Goal: Information Seeking & Learning: Compare options

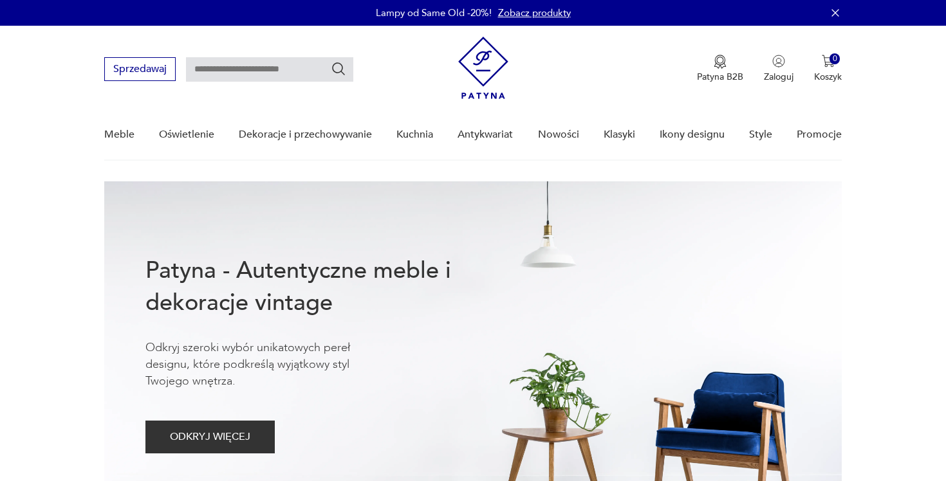
click at [297, 71] on input "text" at bounding box center [269, 69] width 167 height 24
type input "**********"
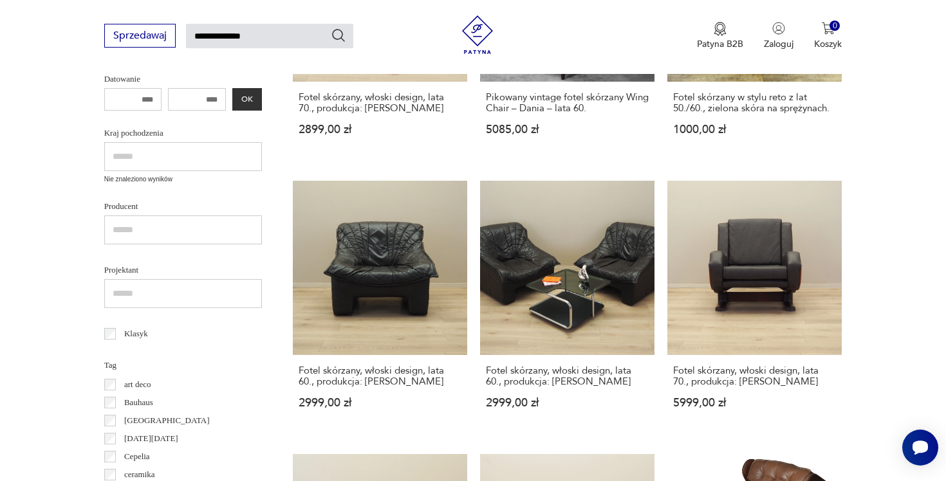
scroll to position [176, 0]
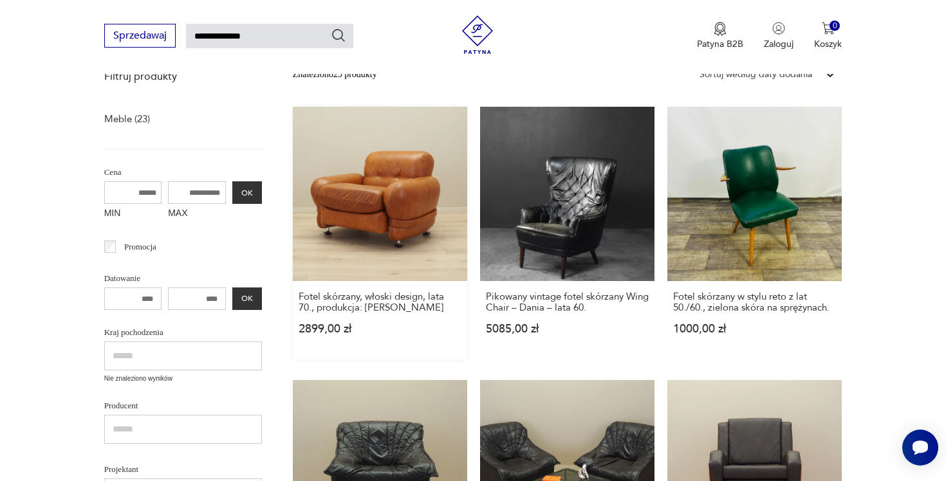
click at [343, 201] on link "Fotel skórzany, włoski design, lata 70., produkcja: Włochy 2899,00 zł" at bounding box center [380, 233] width 174 height 253
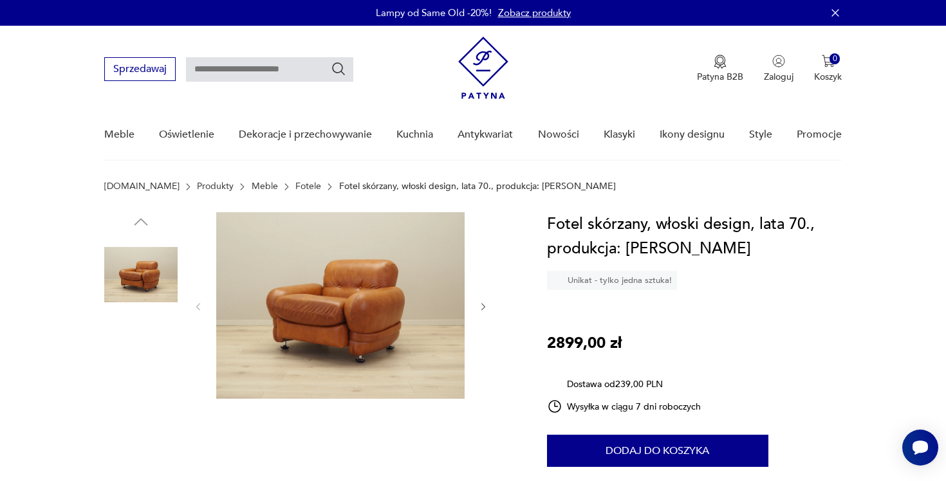
click at [373, 304] on img at bounding box center [340, 305] width 248 height 187
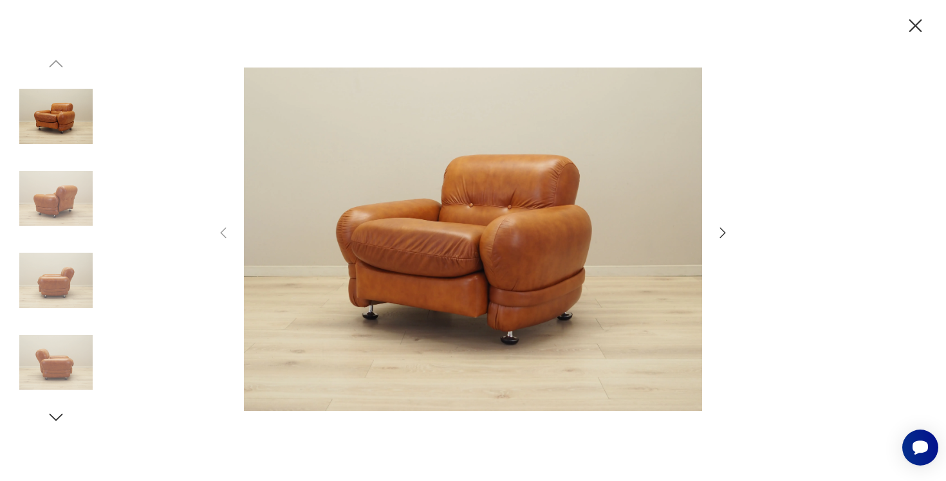
click at [725, 232] on icon "button" at bounding box center [722, 232] width 15 height 15
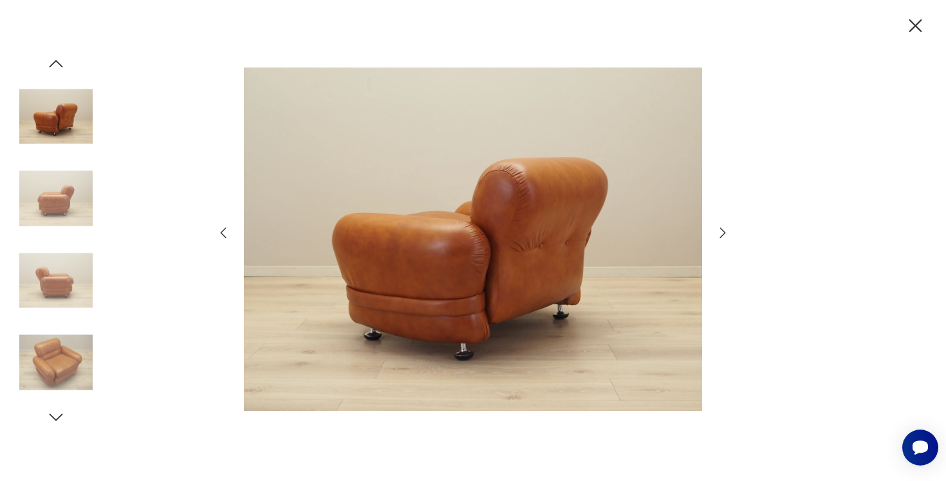
click at [726, 232] on icon "button" at bounding box center [722, 232] width 15 height 15
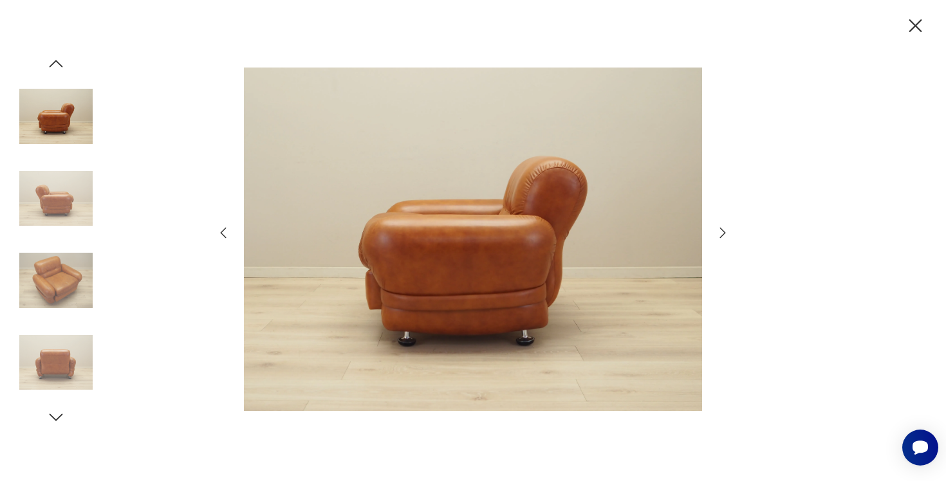
click at [726, 232] on icon "button" at bounding box center [722, 232] width 15 height 15
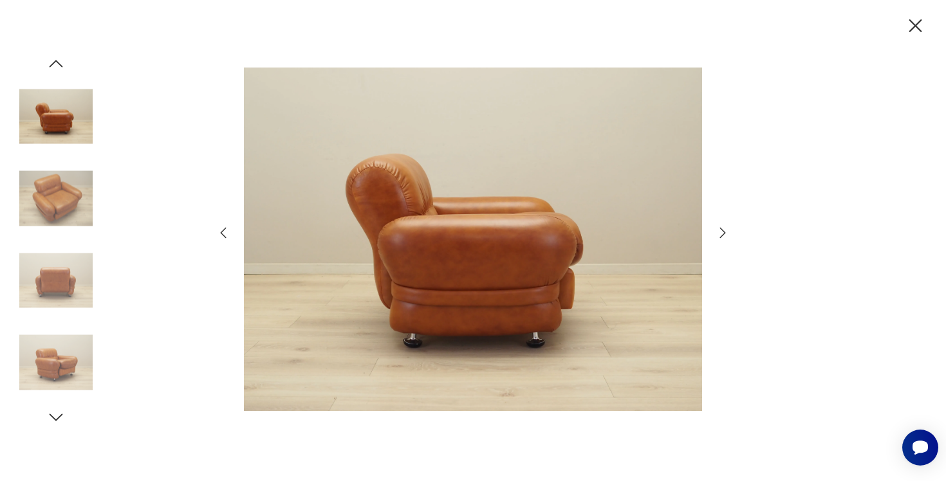
click at [726, 232] on icon "button" at bounding box center [722, 232] width 15 height 15
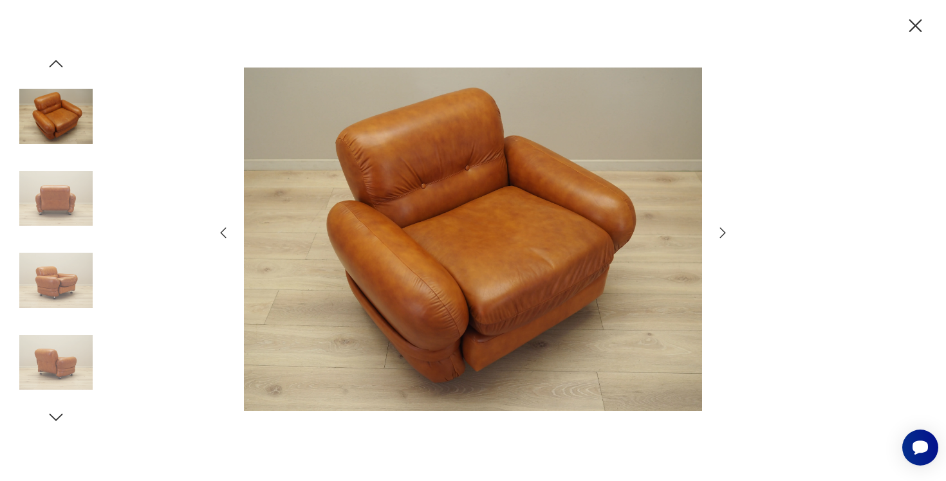
click at [726, 232] on icon "button" at bounding box center [722, 232] width 15 height 15
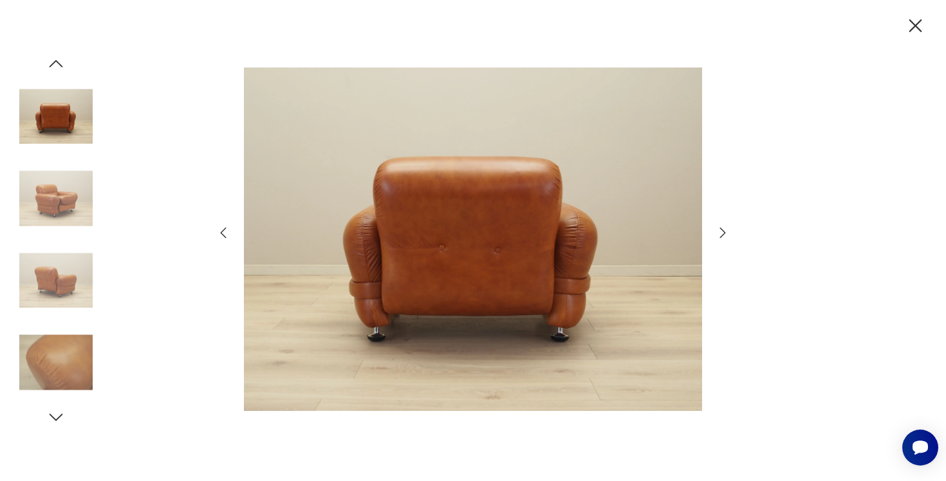
click at [726, 232] on icon "button" at bounding box center [722, 232] width 15 height 15
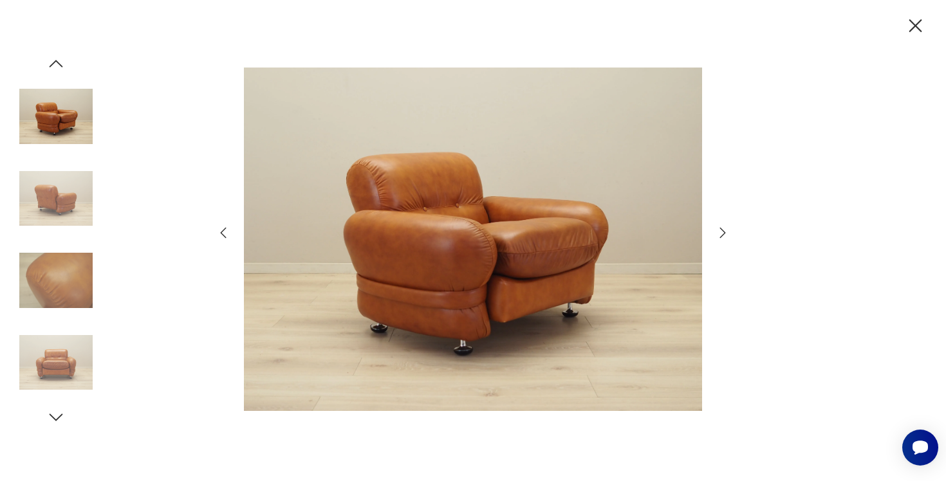
click at [726, 232] on icon "button" at bounding box center [722, 232] width 15 height 15
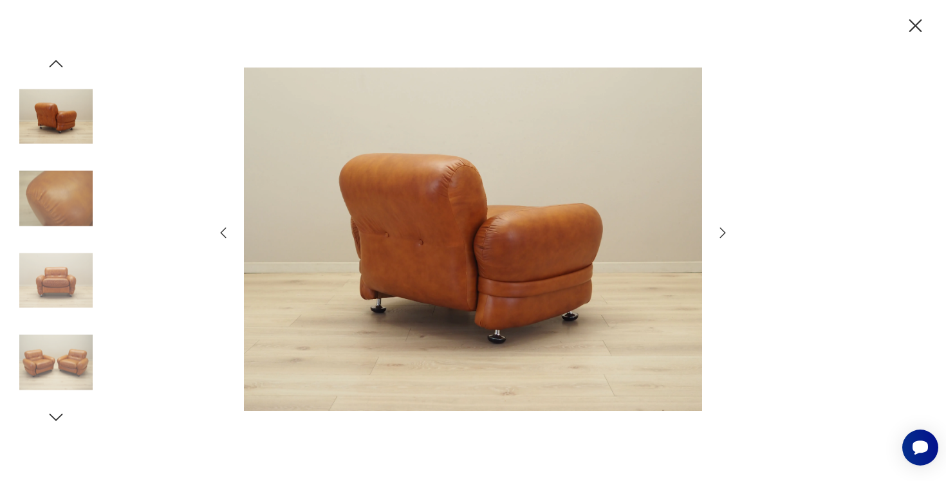
click at [726, 232] on icon "button" at bounding box center [722, 232] width 15 height 15
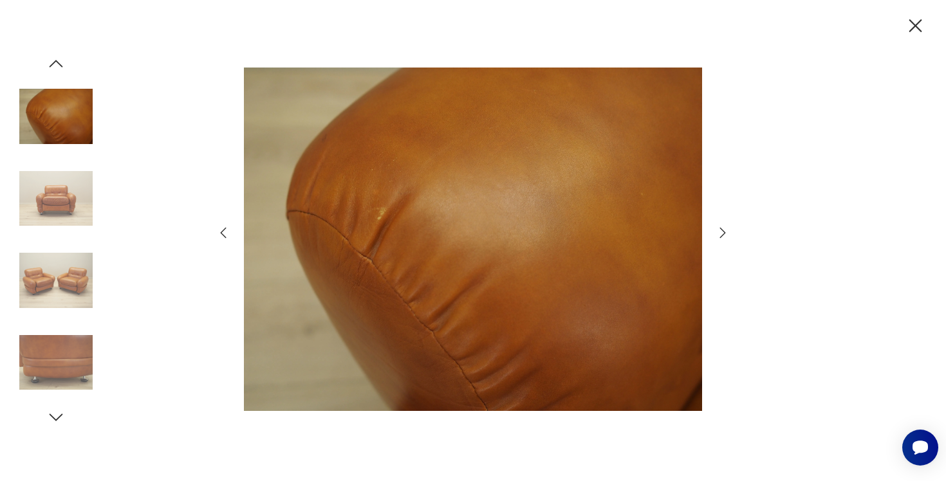
click at [726, 232] on icon "button" at bounding box center [722, 232] width 15 height 15
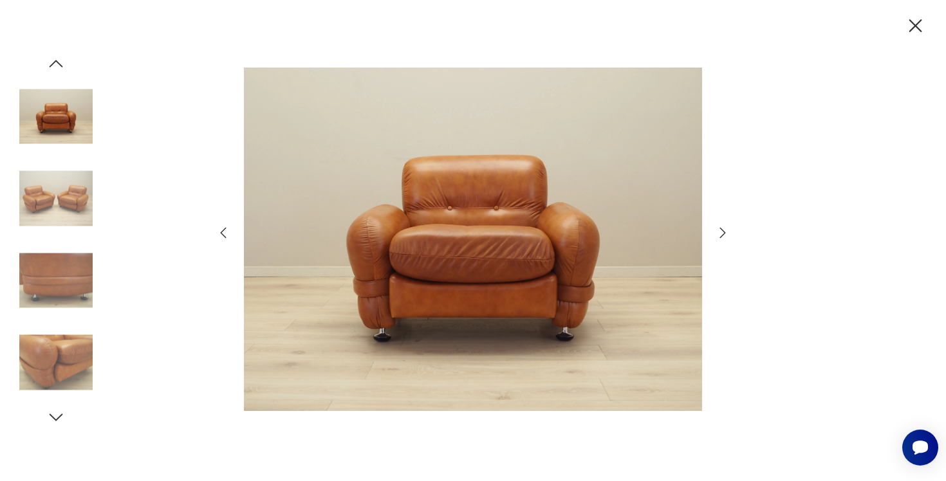
click at [726, 232] on icon "button" at bounding box center [722, 232] width 15 height 15
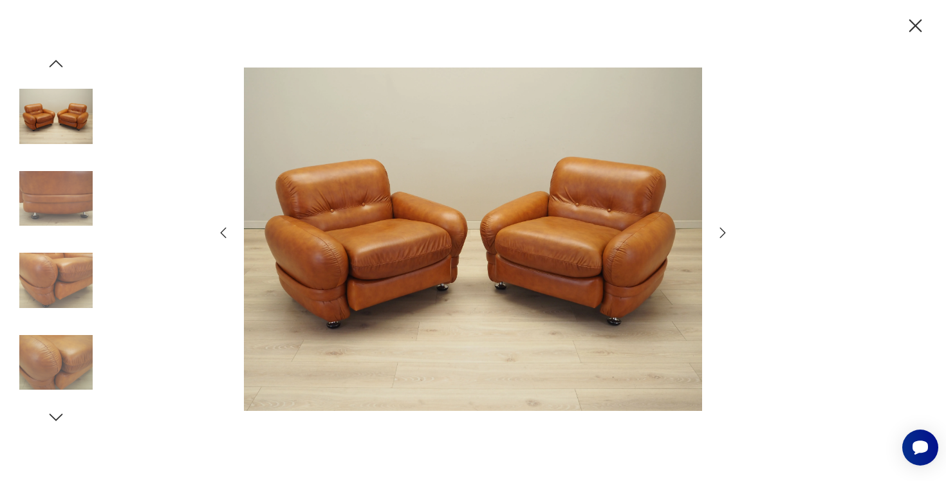
click at [726, 232] on icon "button" at bounding box center [722, 232] width 15 height 15
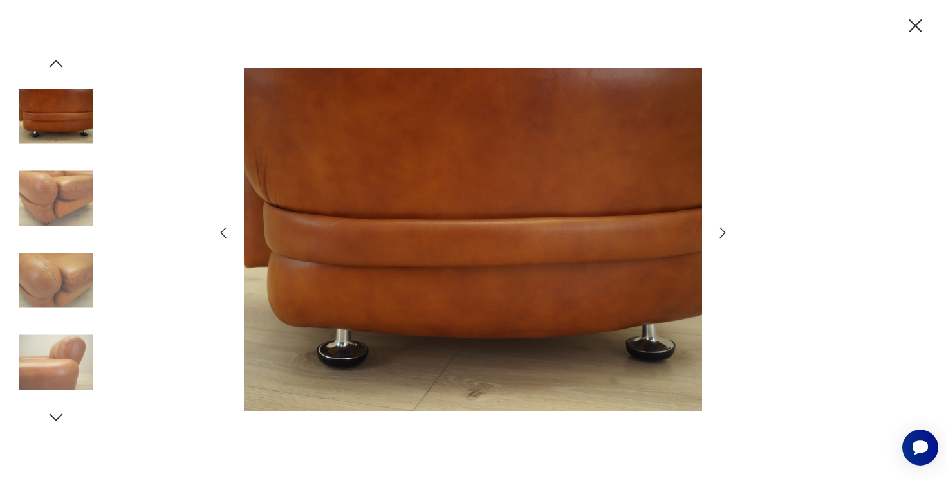
click at [919, 32] on icon "button" at bounding box center [915, 26] width 23 height 23
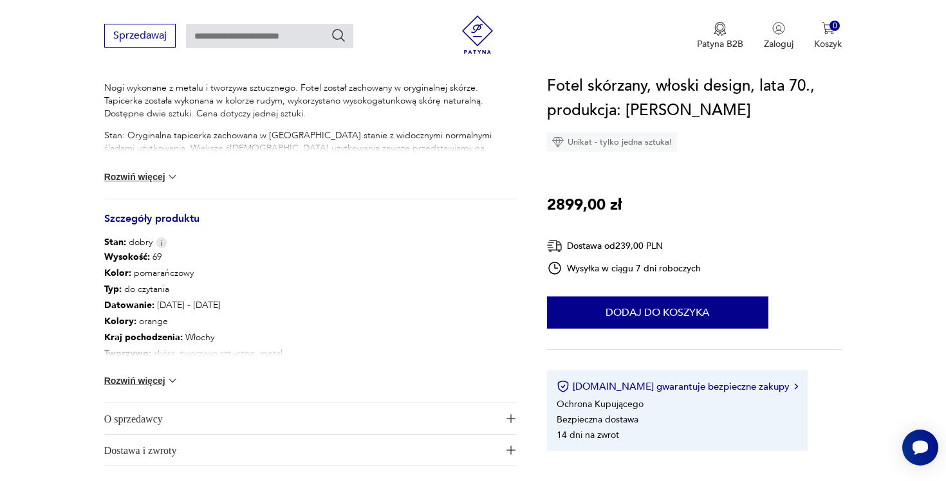
scroll to position [592, 0]
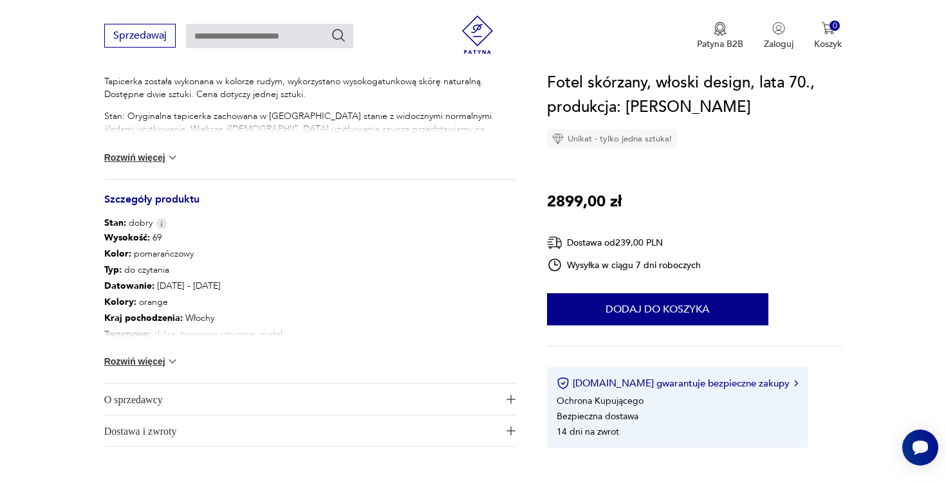
click at [568, 6] on div "Sprzedawaj Patyna B2B Zaloguj 0 Koszyk Twój koszyk ( 0 ) Brak produktów w koszy…" at bounding box center [473, 37] width 946 height 74
type input "**********"
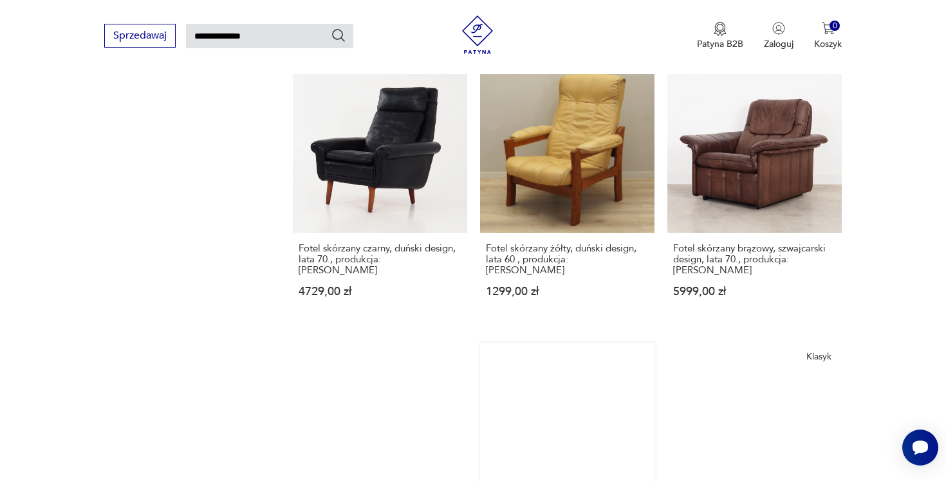
scroll to position [1081, 0]
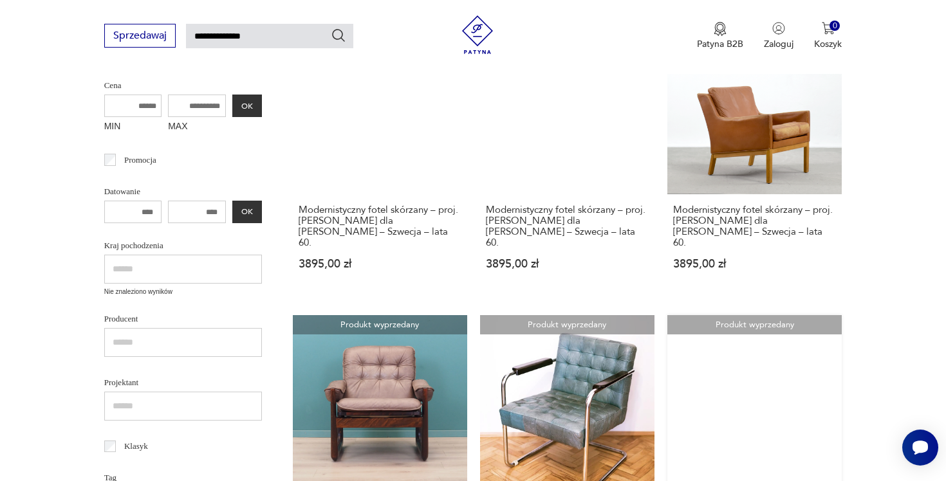
scroll to position [178, 0]
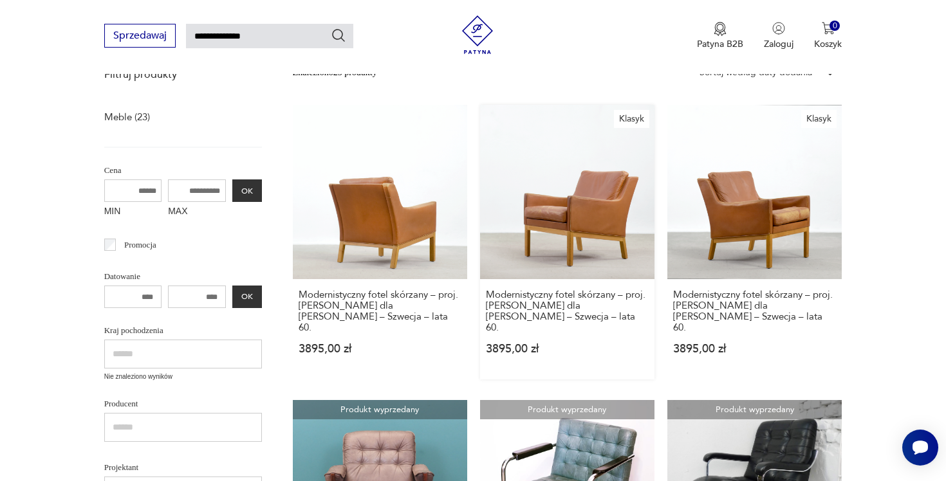
click at [480, 226] on link "Klasyk Modernistyczny fotel skórzany – proj. Karl-Erik Ekselius dla JOC Vetland…" at bounding box center [567, 242] width 174 height 275
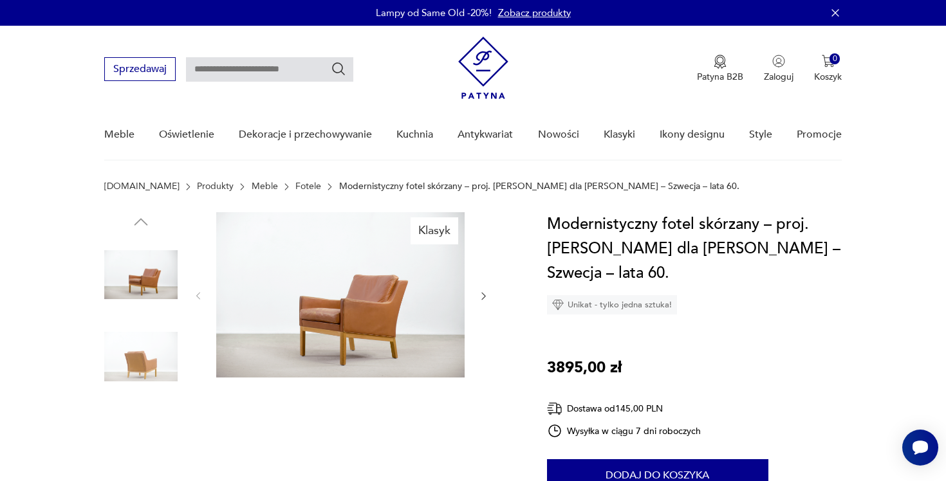
click at [486, 297] on icon "button" at bounding box center [483, 296] width 11 height 11
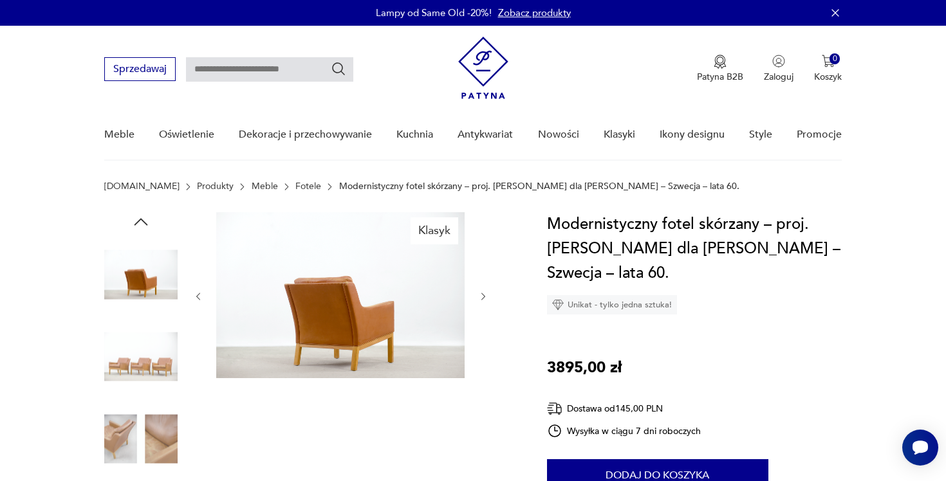
click at [486, 297] on icon "button" at bounding box center [483, 296] width 11 height 11
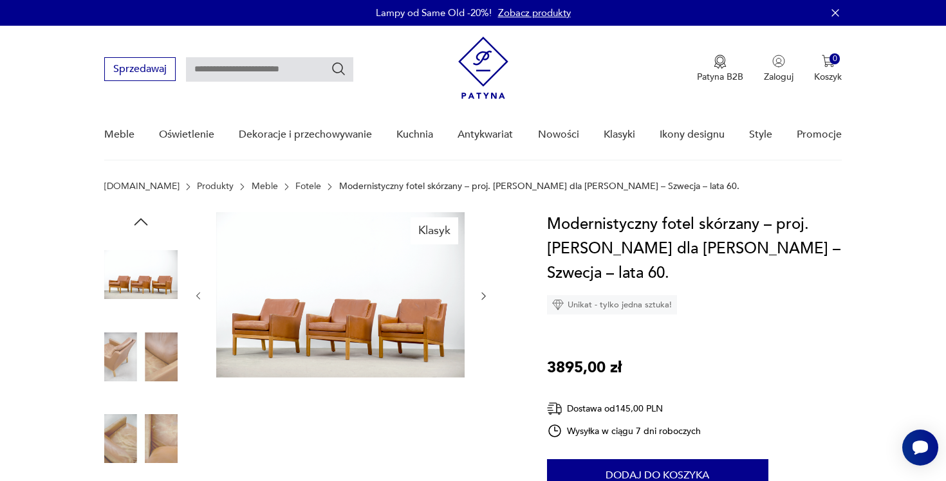
click at [486, 297] on icon "button" at bounding box center [483, 296] width 11 height 11
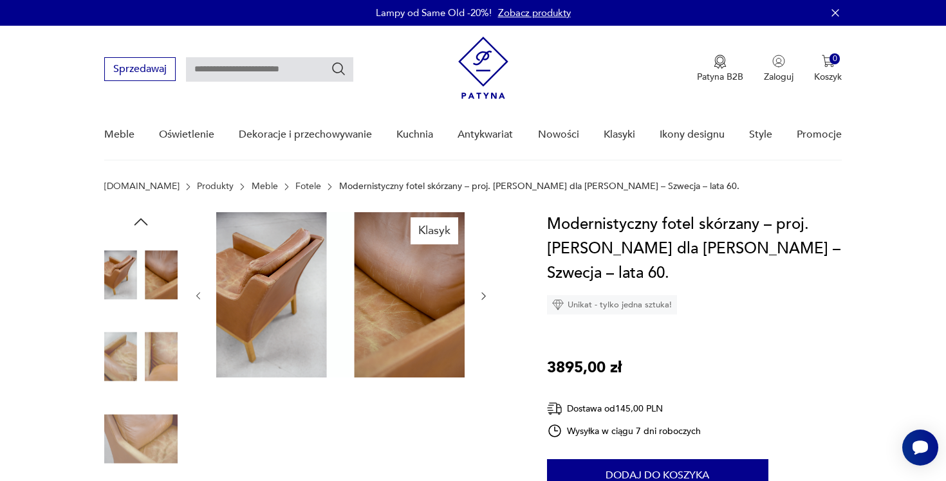
click at [486, 297] on icon "button" at bounding box center [483, 296] width 11 height 11
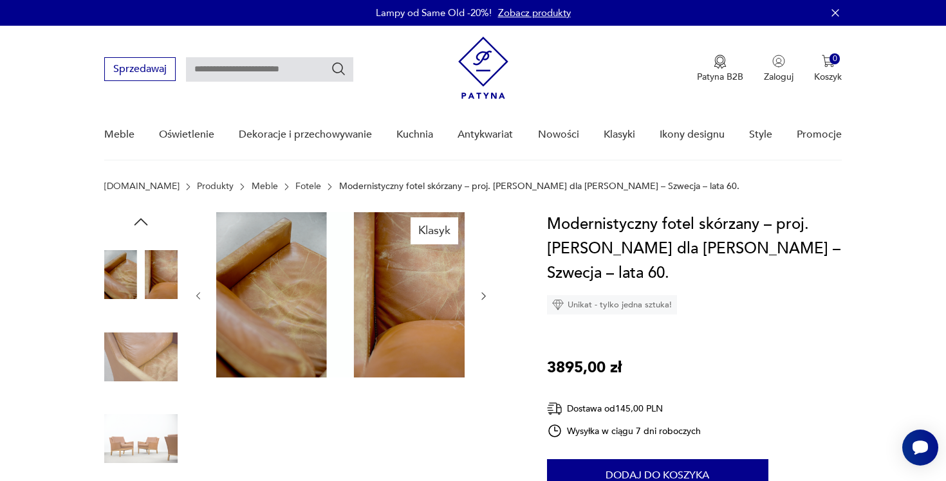
click at [486, 297] on icon "button" at bounding box center [483, 296] width 11 height 11
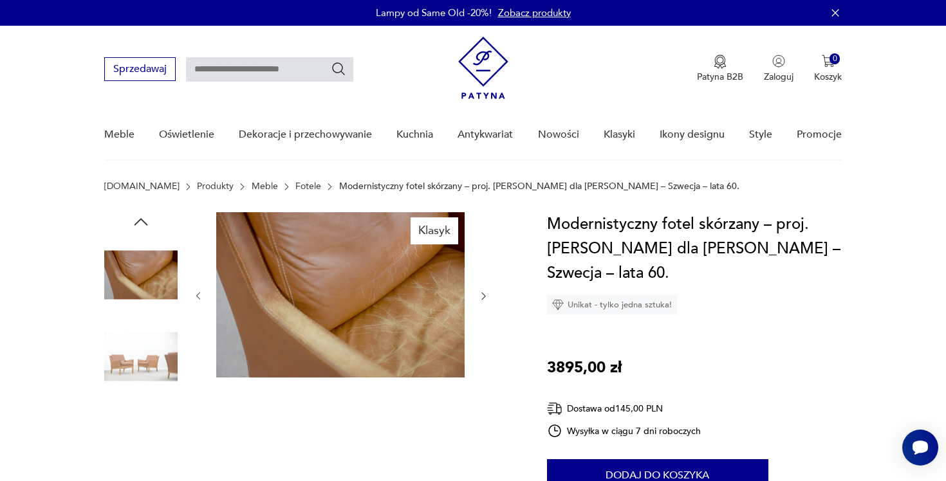
click at [486, 297] on icon "button" at bounding box center [483, 296] width 11 height 11
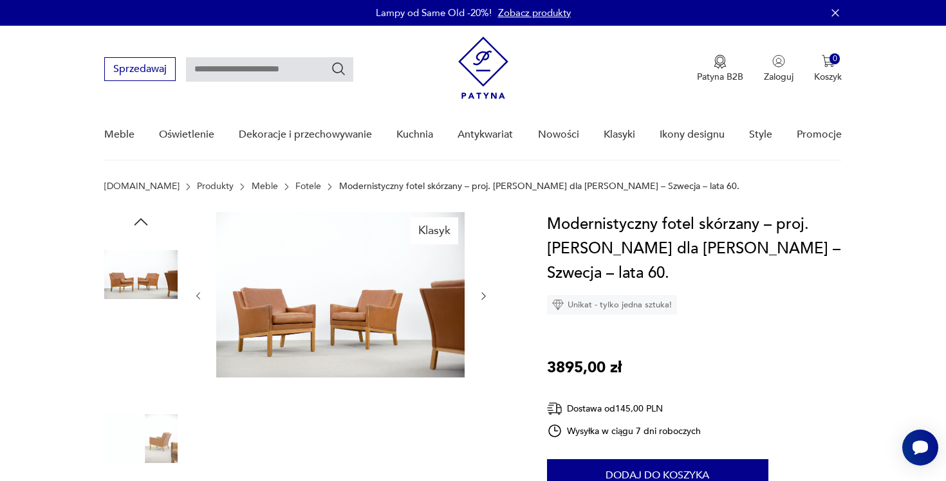
click at [486, 297] on icon "button" at bounding box center [483, 296] width 11 height 11
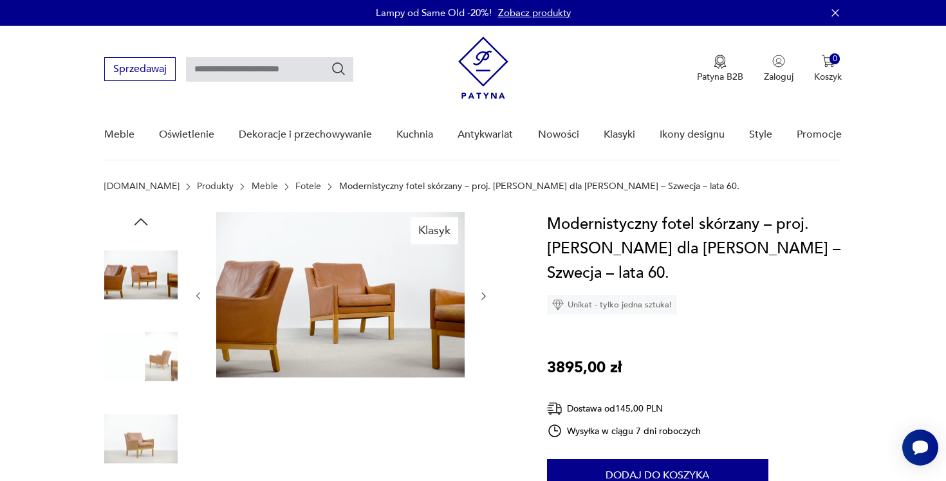
click at [295, 189] on link "Fotele" at bounding box center [308, 186] width 26 height 10
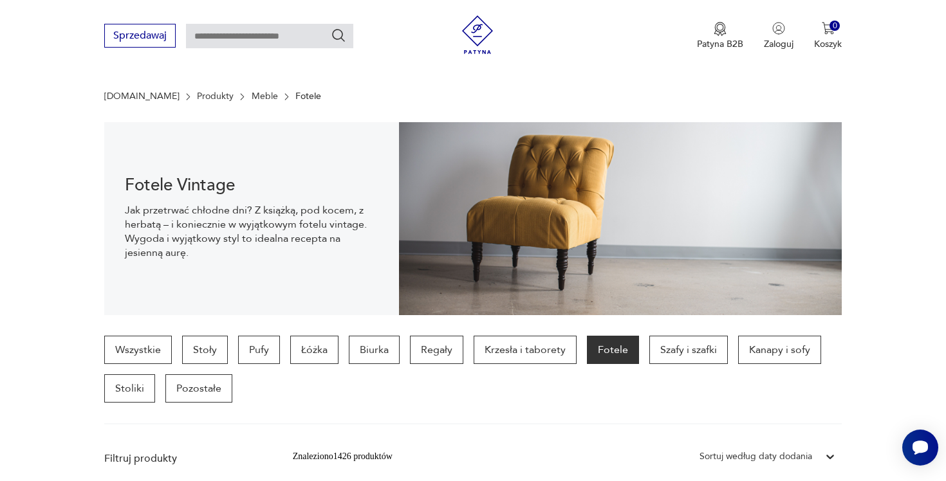
scroll to position [373, 0]
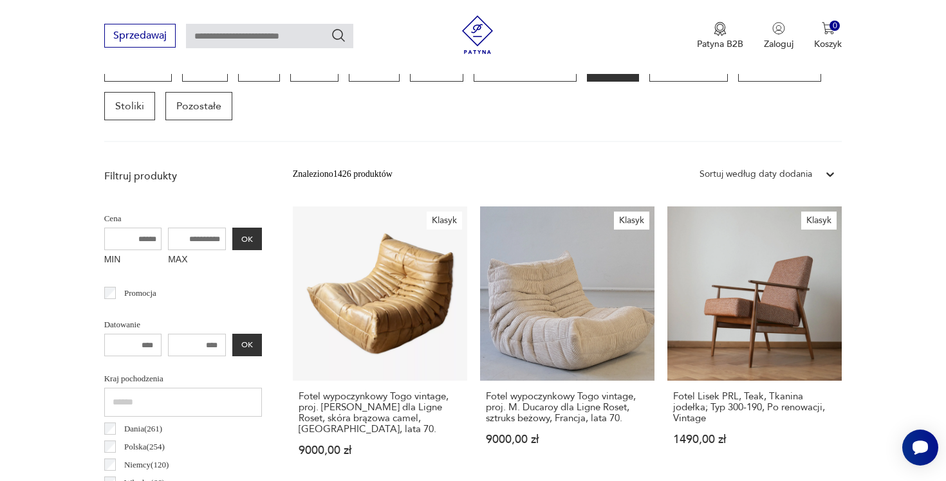
click at [741, 181] on div "Sortuj według daty dodania" at bounding box center [755, 174] width 113 height 14
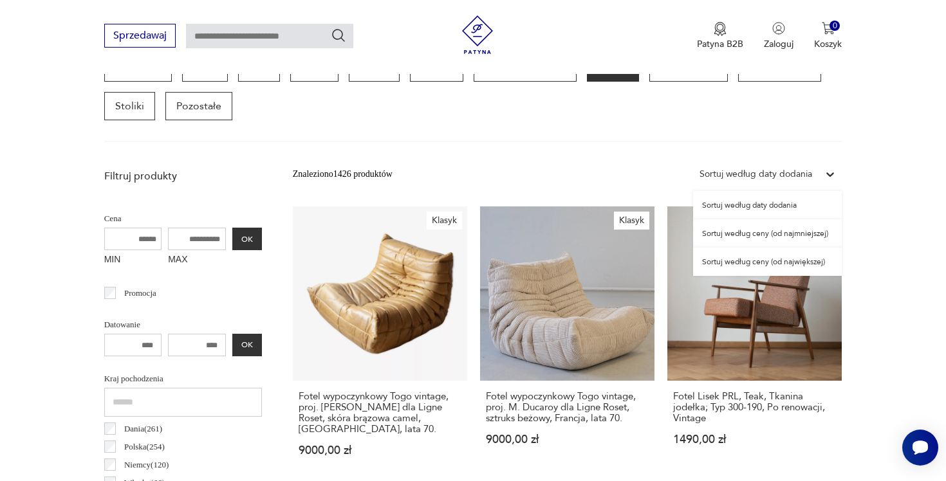
click at [739, 230] on div "Sortuj według ceny (od najmniejszej)" at bounding box center [767, 233] width 149 height 28
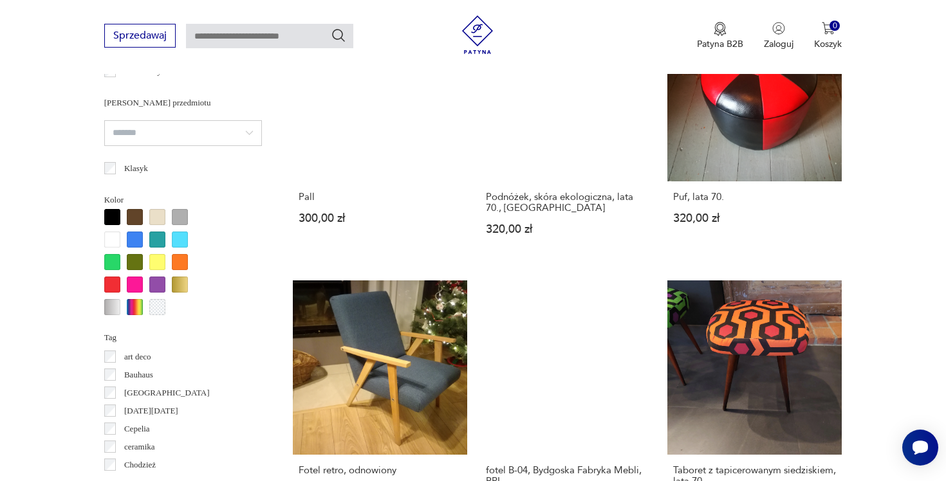
scroll to position [1129, 0]
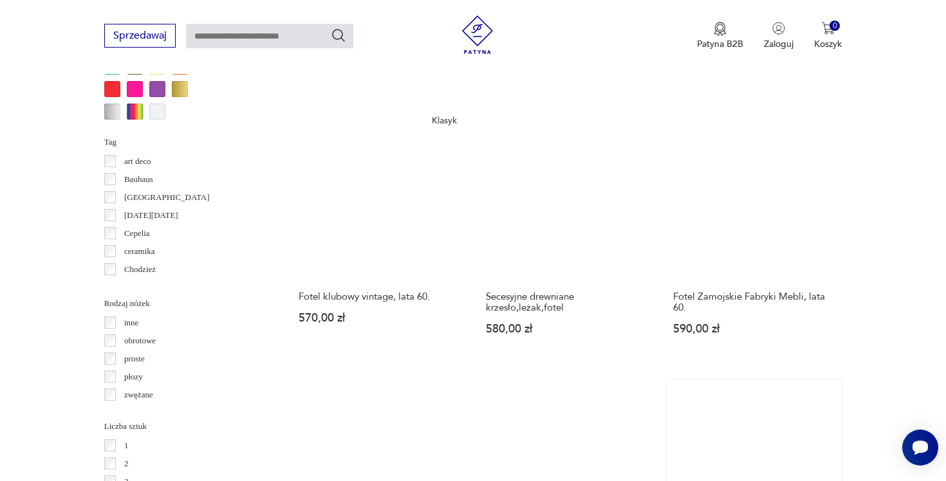
scroll to position [1328, 0]
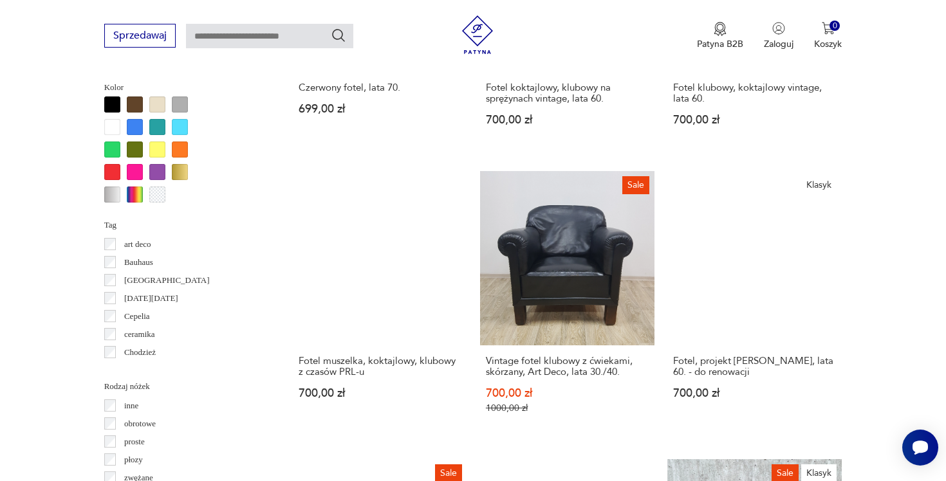
scroll to position [1219, 0]
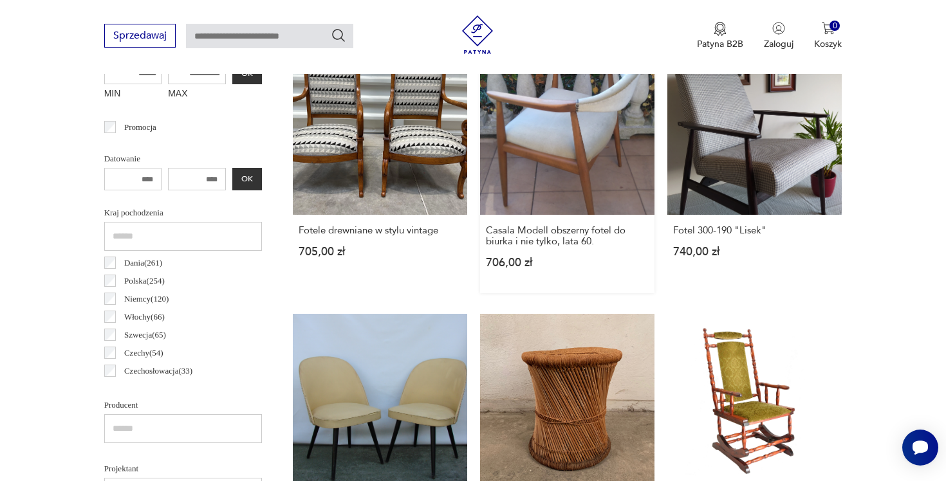
scroll to position [539, 0]
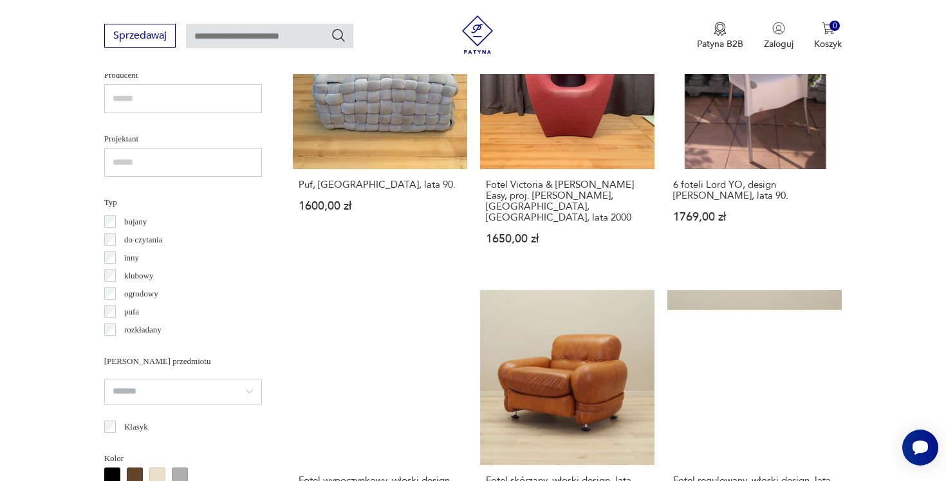
scroll to position [1156, 0]
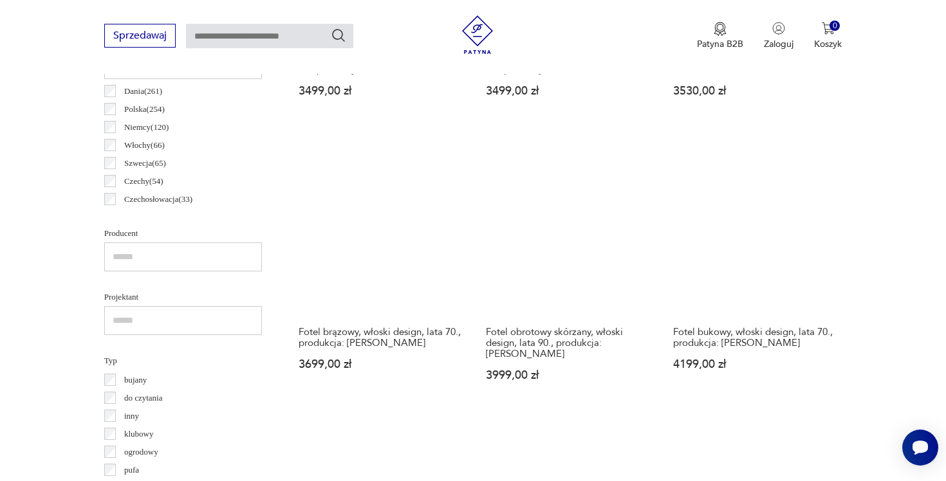
scroll to position [622, 0]
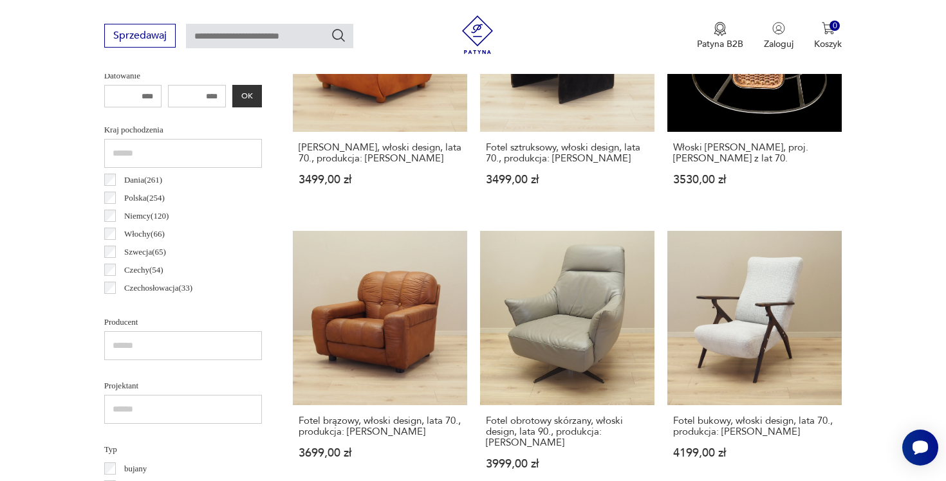
click at [113, 247] on div "Dania ( 261 ) Polska ( 254 ) Niemcy ( 120 ) Włochy ( 66 ) Szwecja ( 65 ) Czechy…" at bounding box center [183, 387] width 158 height 432
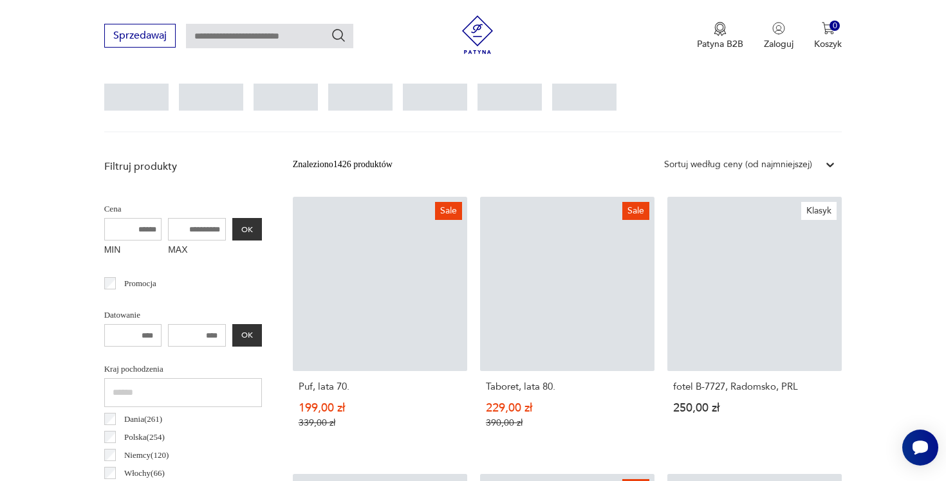
scroll to position [507, 0]
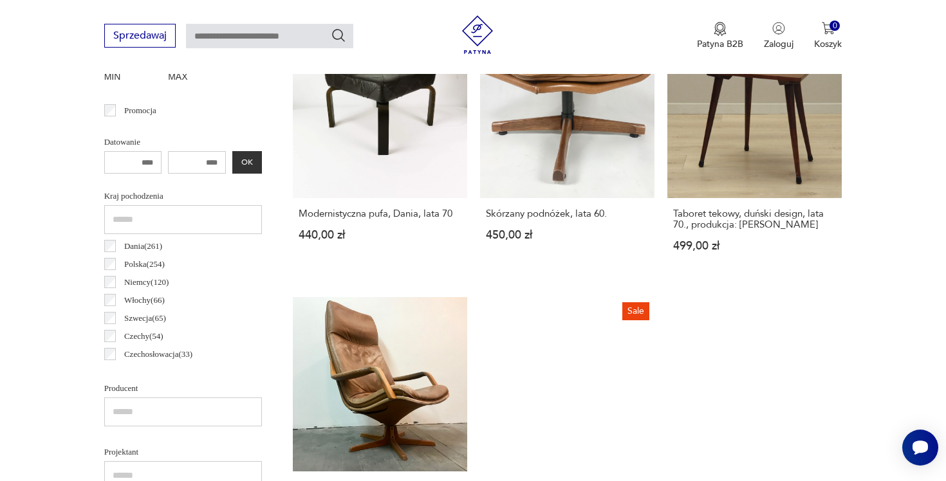
scroll to position [557, 0]
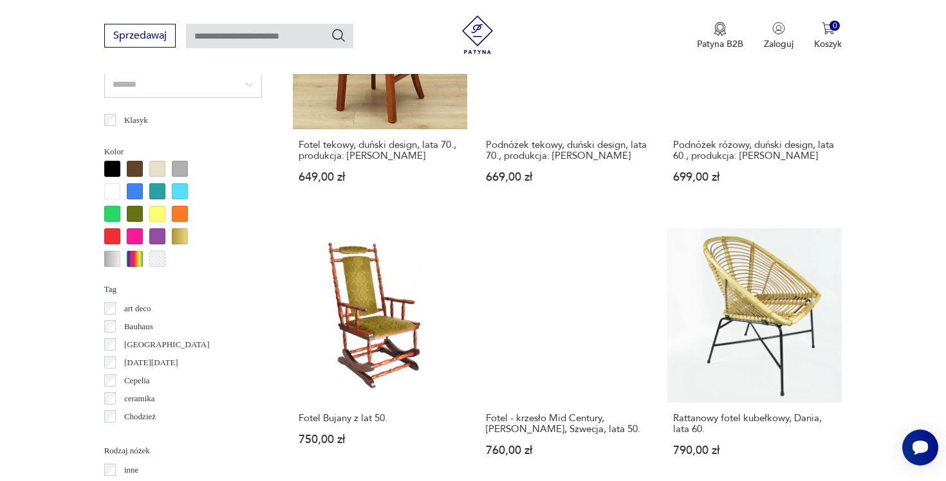
scroll to position [1176, 0]
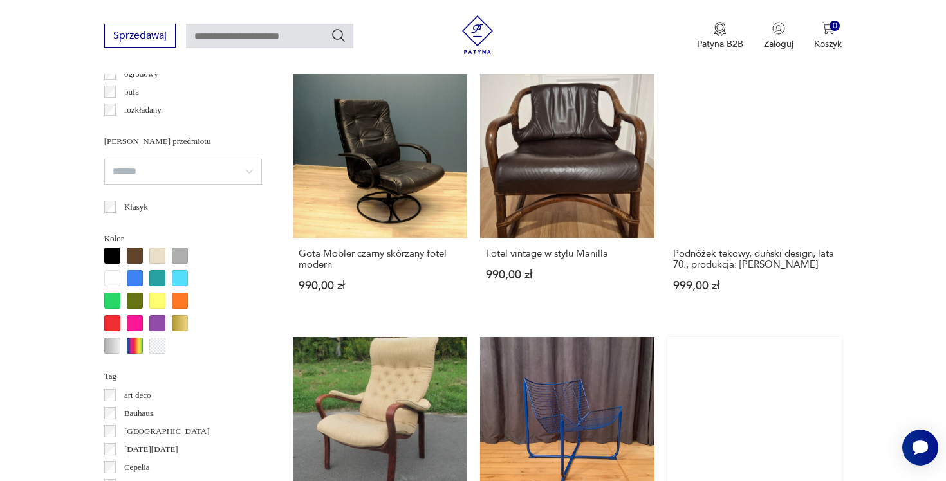
scroll to position [1155, 0]
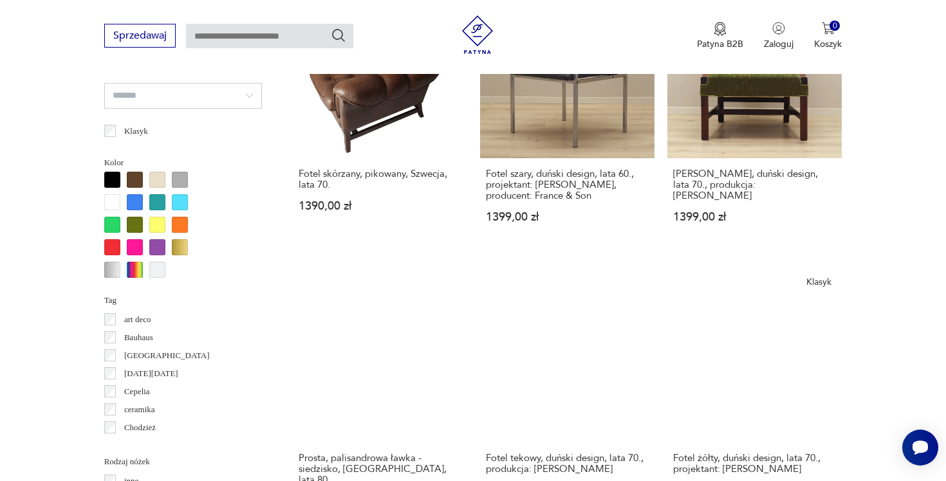
scroll to position [1165, 0]
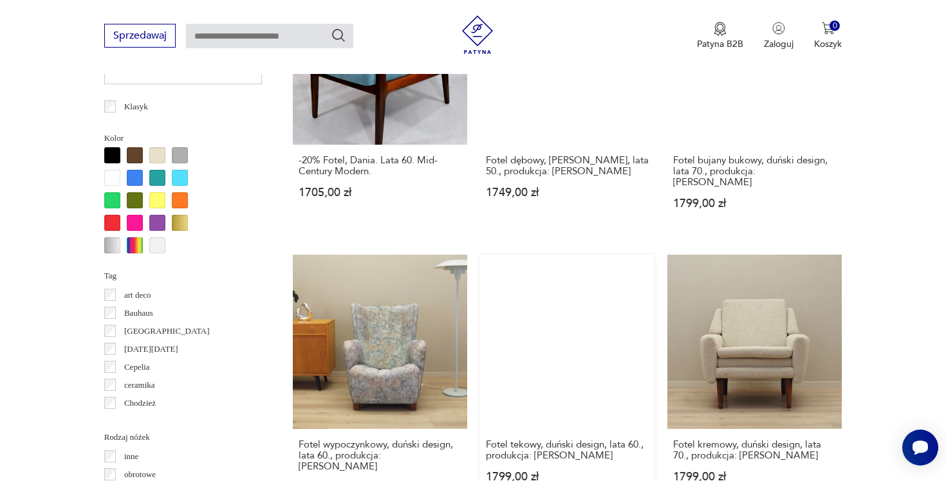
scroll to position [1190, 0]
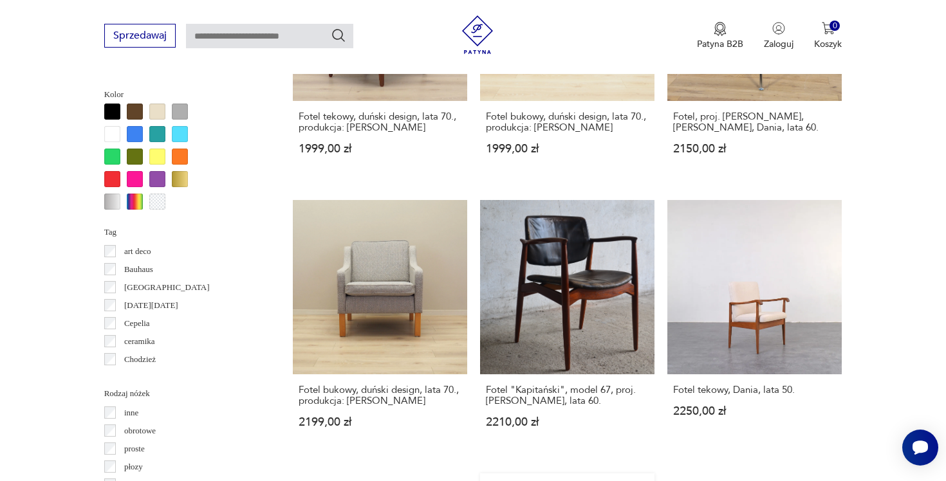
scroll to position [1234, 0]
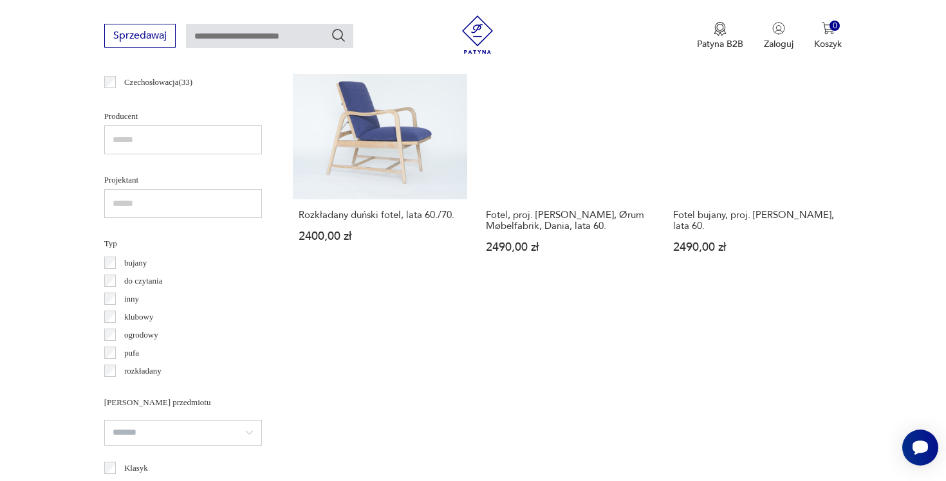
scroll to position [306, 0]
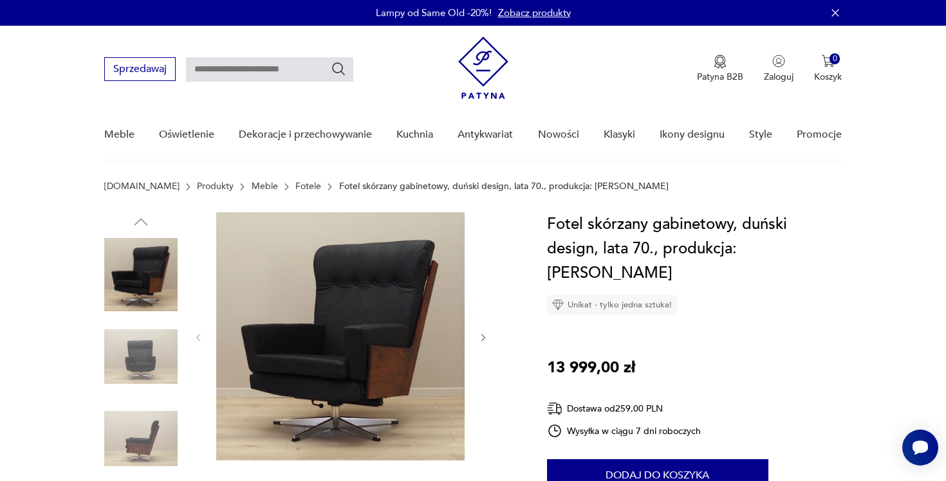
scroll to position [5, 0]
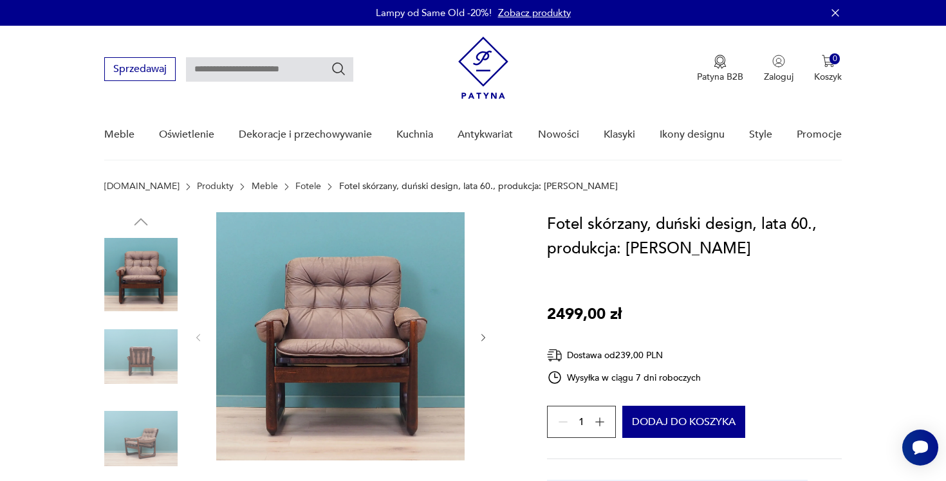
click at [164, 365] on img at bounding box center [140, 356] width 73 height 73
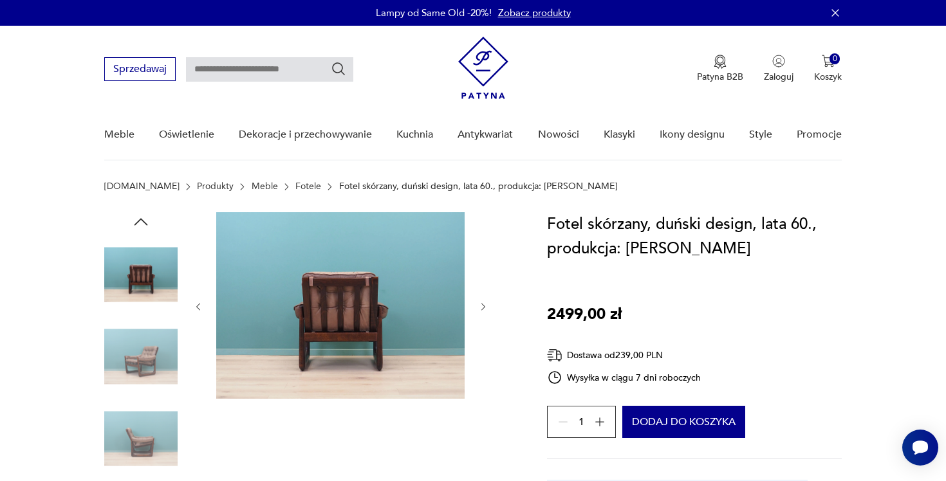
click at [342, 294] on img at bounding box center [340, 305] width 248 height 187
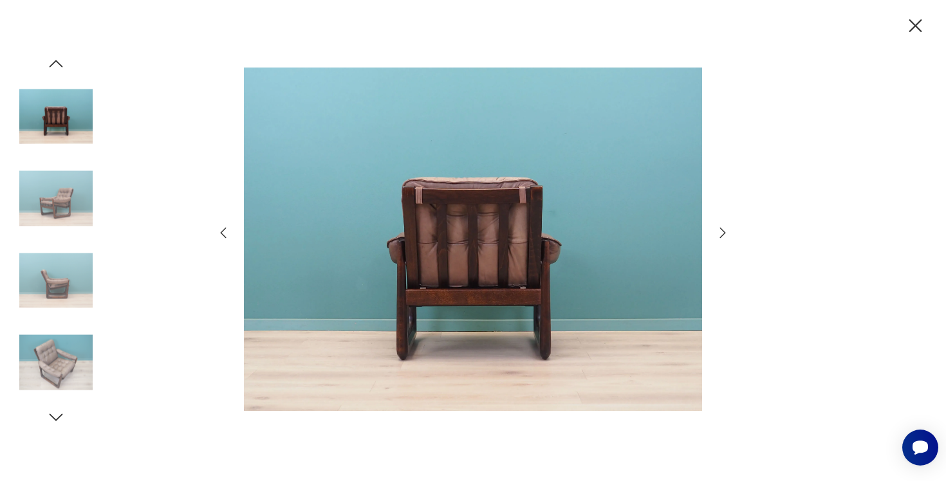
click at [725, 232] on icon "button" at bounding box center [722, 232] width 15 height 15
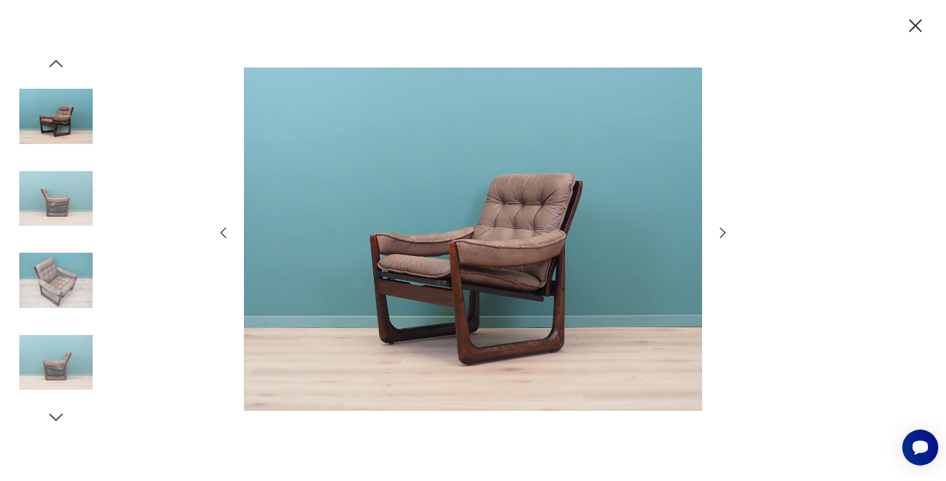
click at [725, 232] on icon "button" at bounding box center [722, 232] width 15 height 15
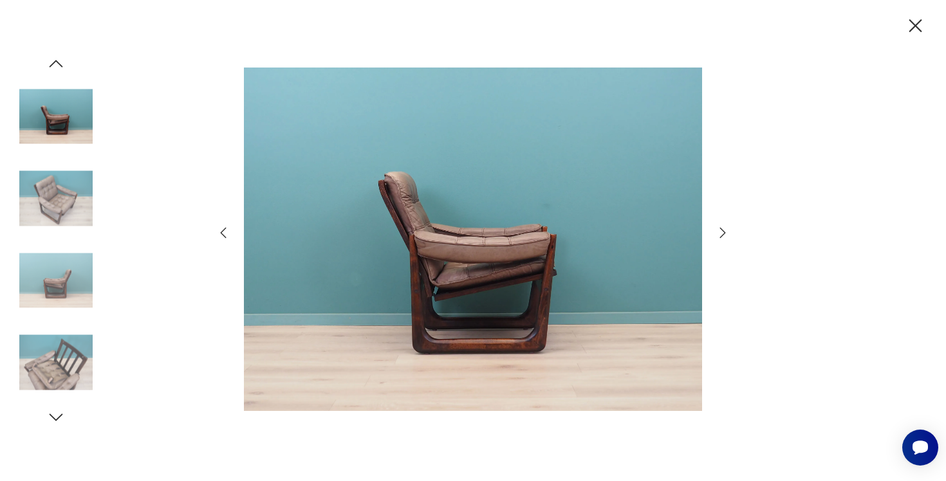
click at [725, 232] on icon "button" at bounding box center [722, 232] width 15 height 15
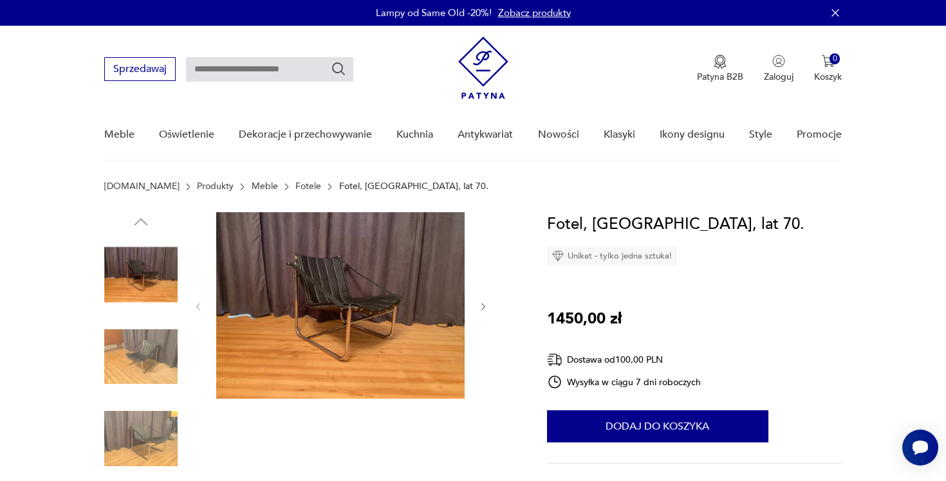
click at [133, 369] on img at bounding box center [140, 356] width 73 height 73
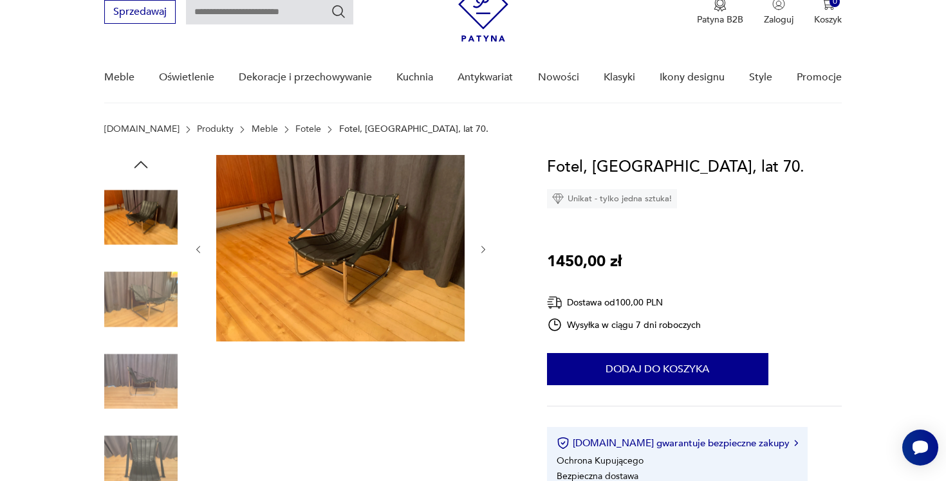
scroll to position [75, 0]
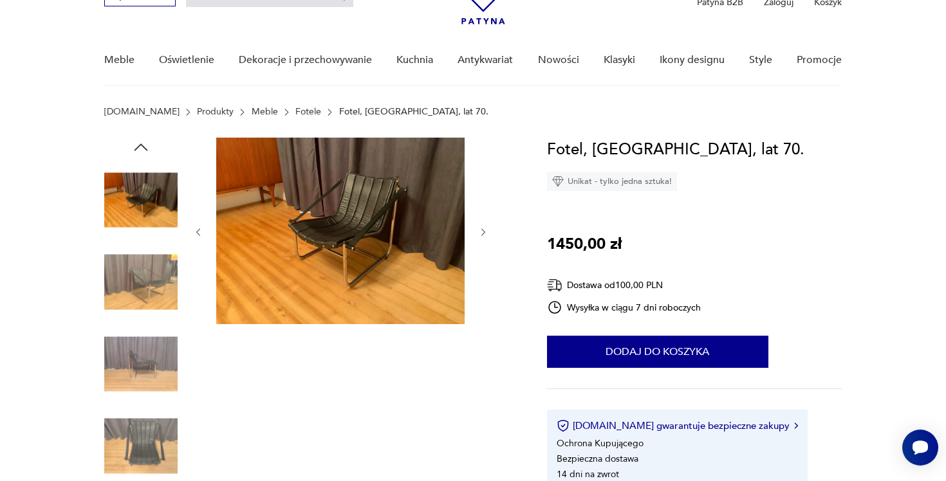
click at [115, 349] on img at bounding box center [140, 363] width 73 height 73
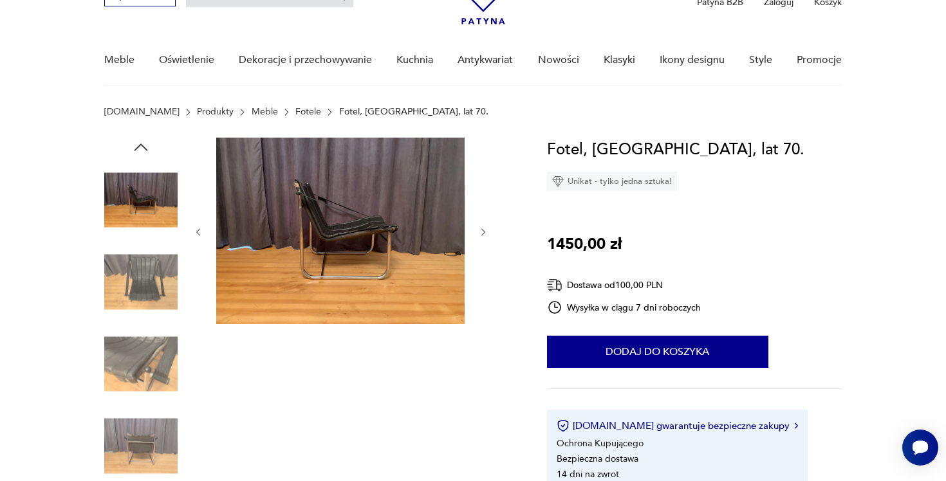
click at [119, 391] on img at bounding box center [140, 363] width 73 height 73
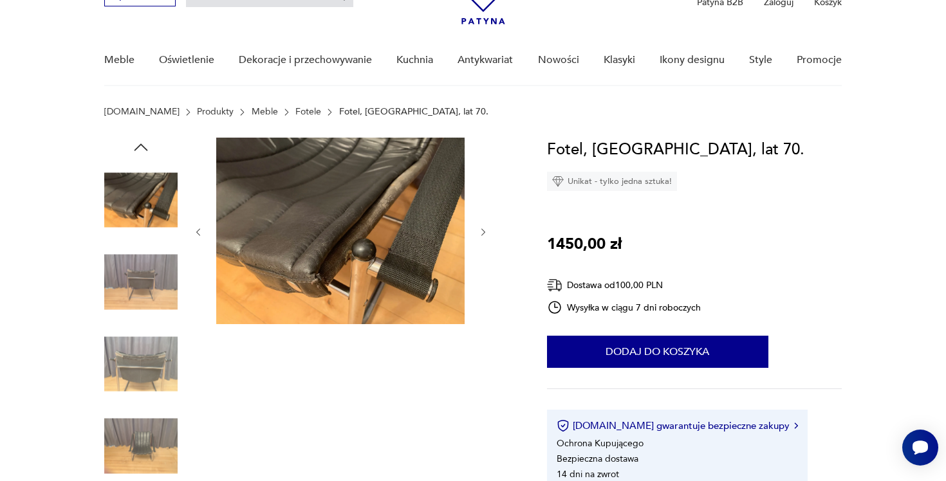
click at [150, 194] on img at bounding box center [140, 199] width 73 height 73
click at [142, 195] on img at bounding box center [140, 199] width 73 height 73
click at [140, 273] on img at bounding box center [140, 282] width 73 height 73
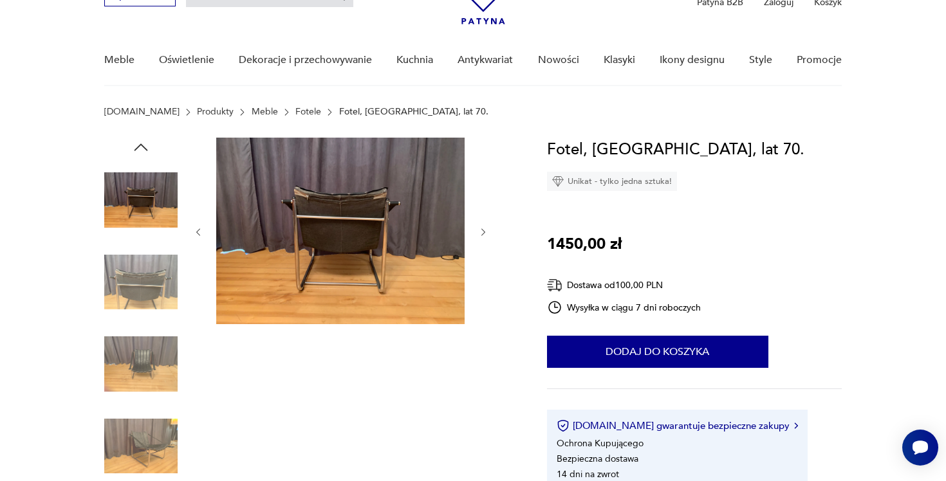
click at [147, 345] on img at bounding box center [140, 363] width 73 height 73
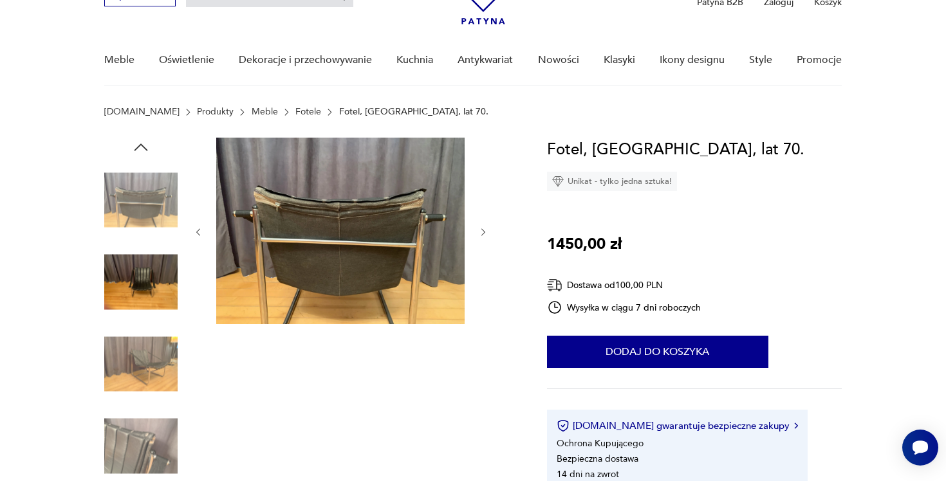
click at [152, 382] on img at bounding box center [140, 363] width 73 height 73
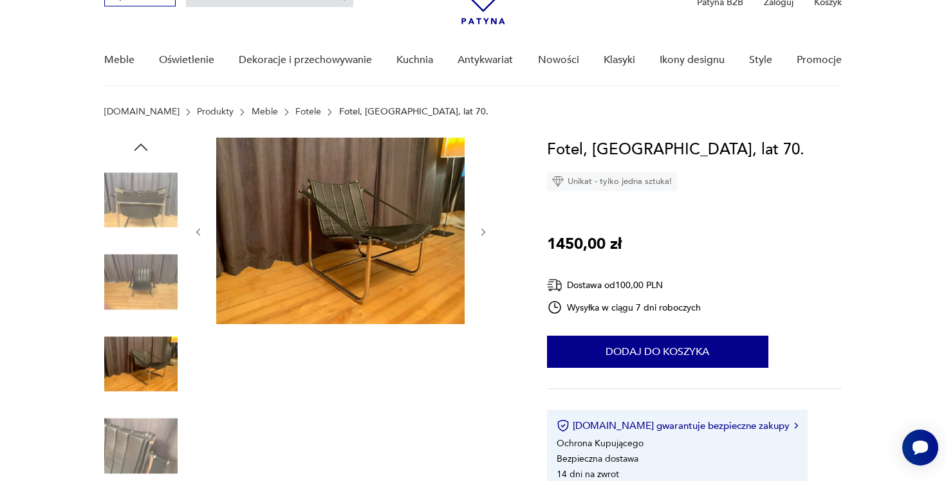
click at [421, 224] on img at bounding box center [340, 231] width 248 height 187
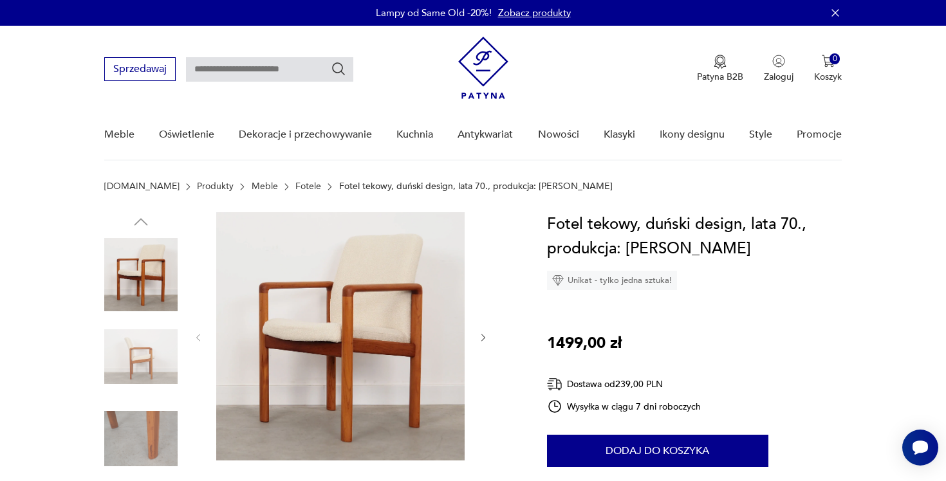
click at [283, 380] on img at bounding box center [340, 336] width 248 height 248
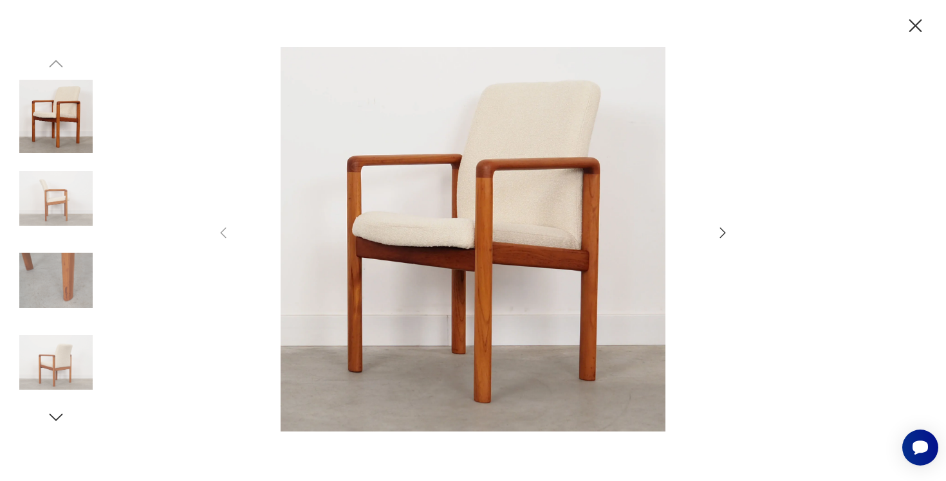
click at [723, 226] on icon "button" at bounding box center [722, 232] width 15 height 15
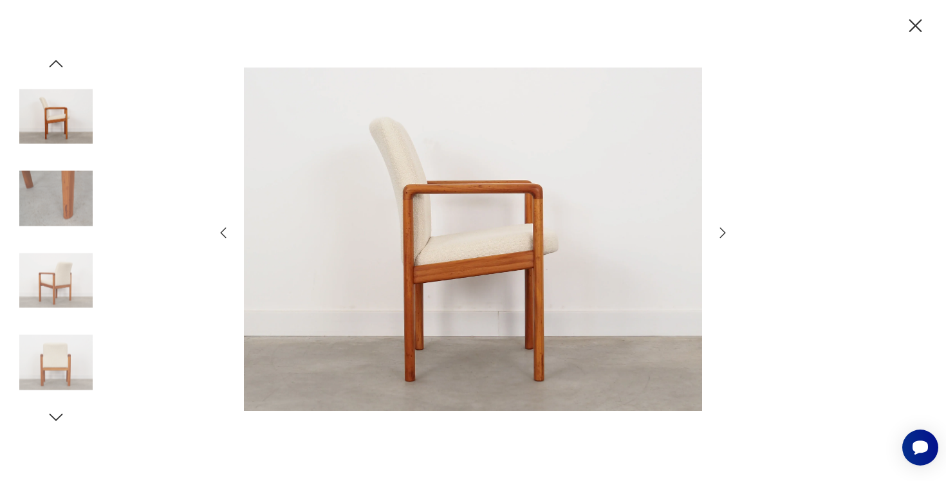
click at [723, 226] on icon "button" at bounding box center [722, 232] width 15 height 15
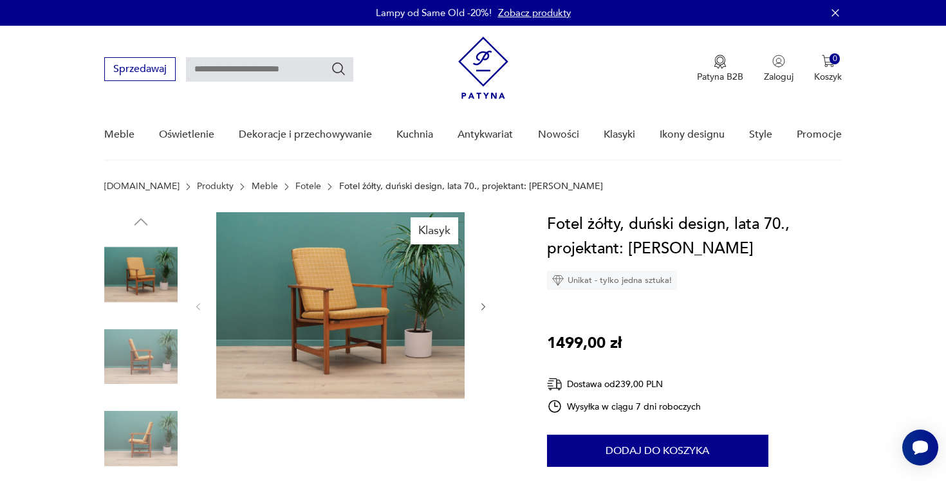
click at [318, 312] on img at bounding box center [340, 305] width 248 height 187
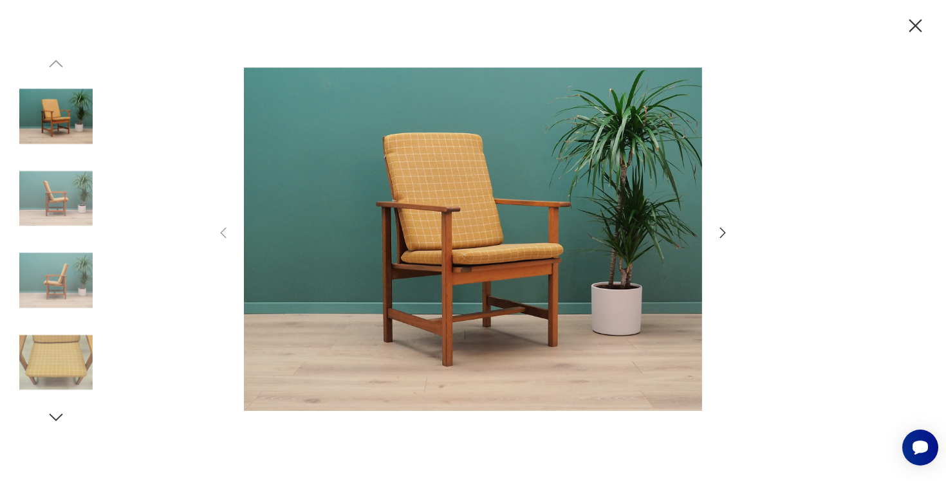
click at [723, 231] on icon "button" at bounding box center [723, 233] width 6 height 10
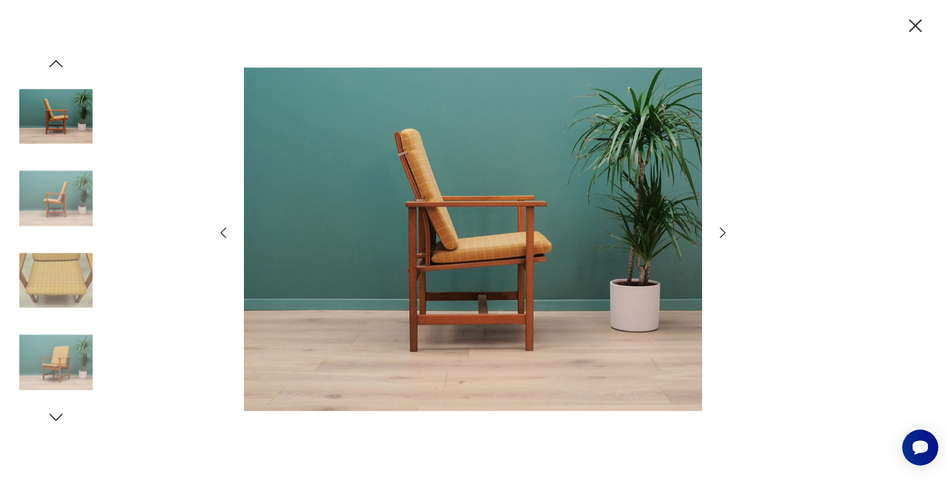
click at [723, 231] on icon "button" at bounding box center [723, 233] width 6 height 10
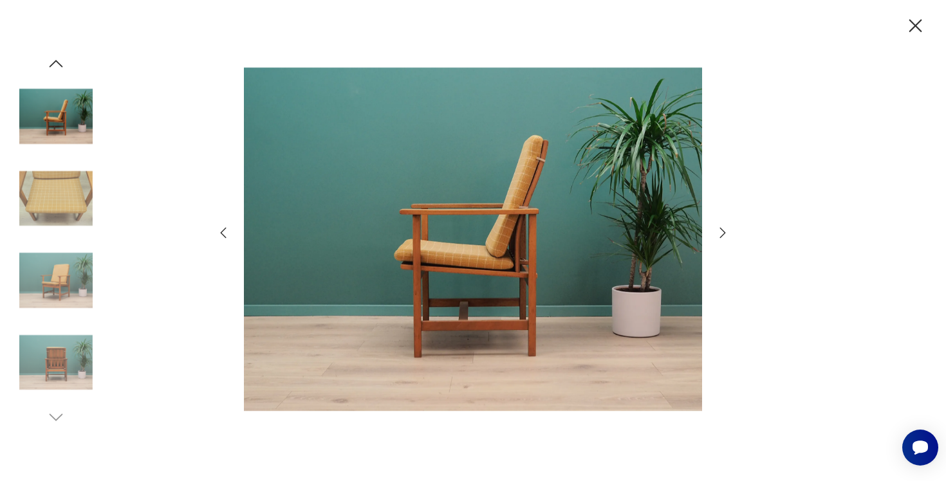
click at [723, 232] on icon "button" at bounding box center [722, 232] width 15 height 15
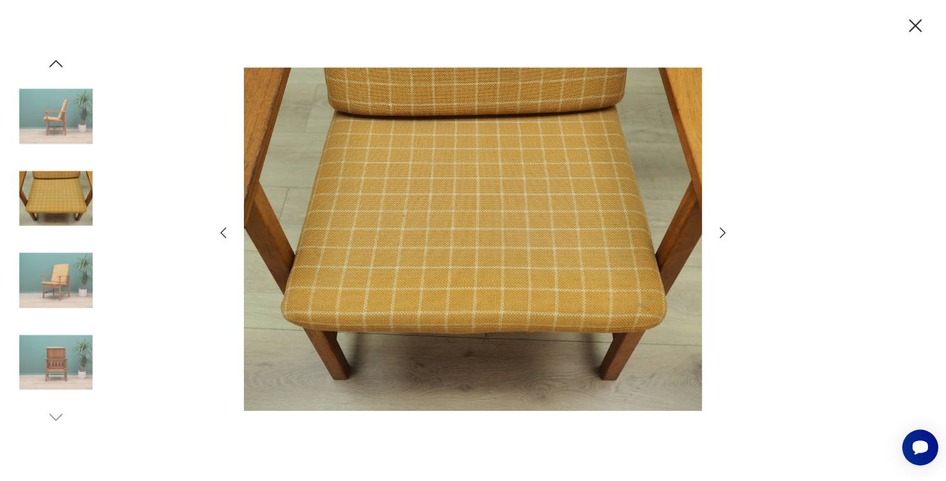
click at [723, 232] on icon "button" at bounding box center [722, 232] width 15 height 15
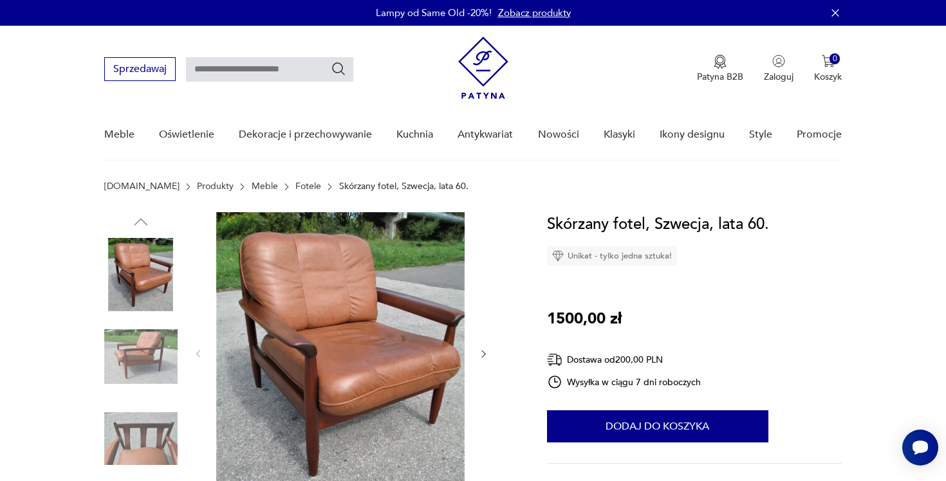
click at [347, 357] on img at bounding box center [340, 352] width 248 height 281
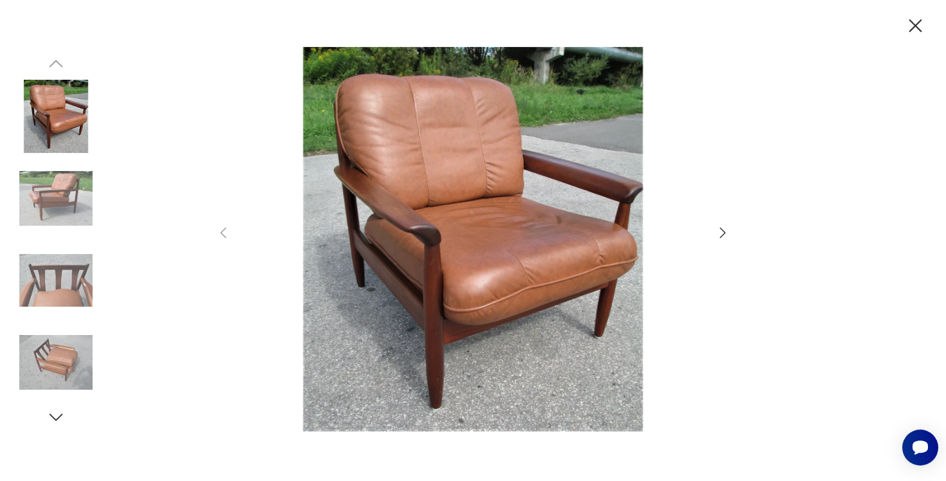
click at [721, 230] on icon "button" at bounding box center [722, 232] width 15 height 15
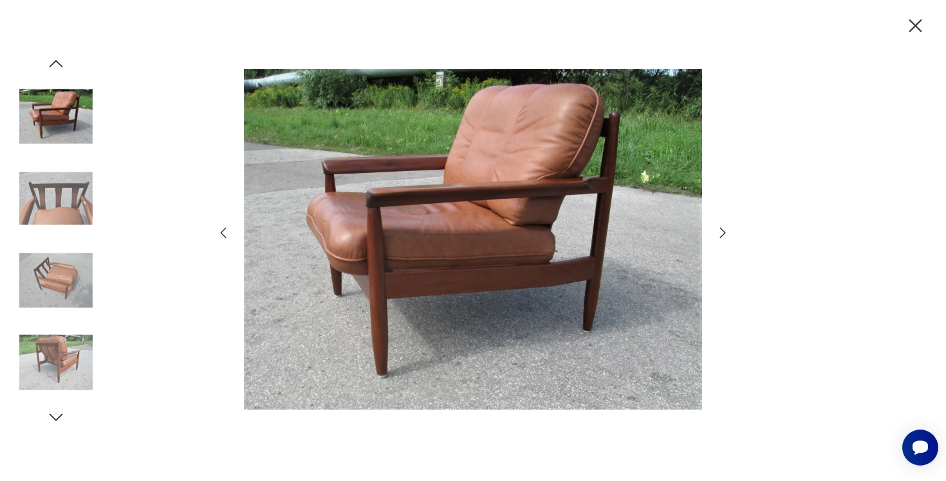
click at [721, 230] on icon "button" at bounding box center [722, 232] width 15 height 15
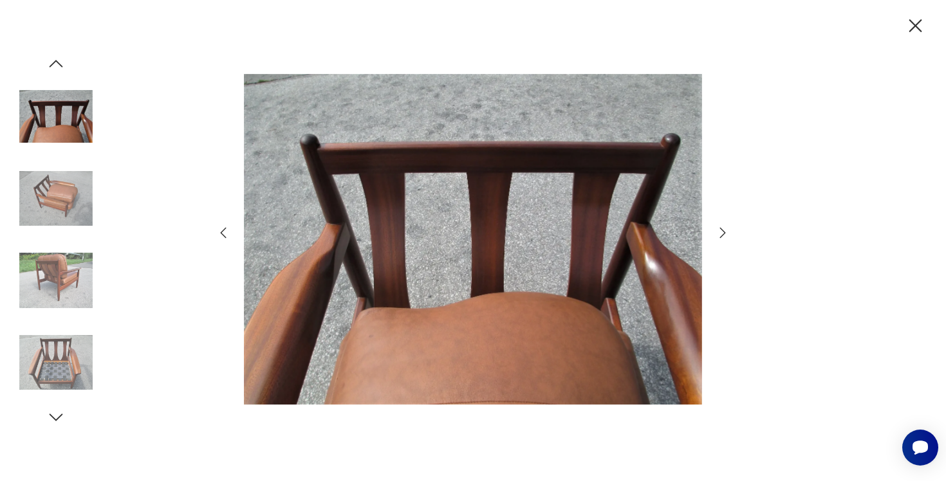
click at [721, 230] on icon "button" at bounding box center [722, 232] width 15 height 15
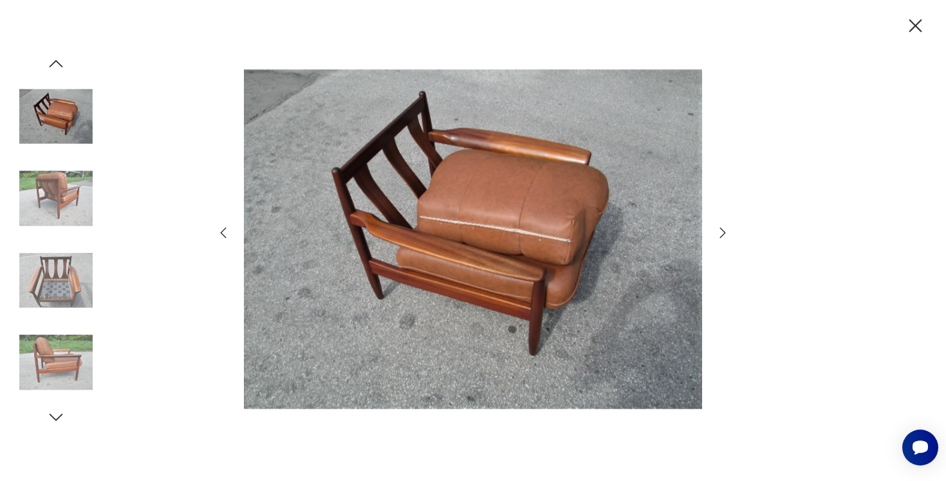
click at [721, 230] on icon "button" at bounding box center [722, 232] width 15 height 15
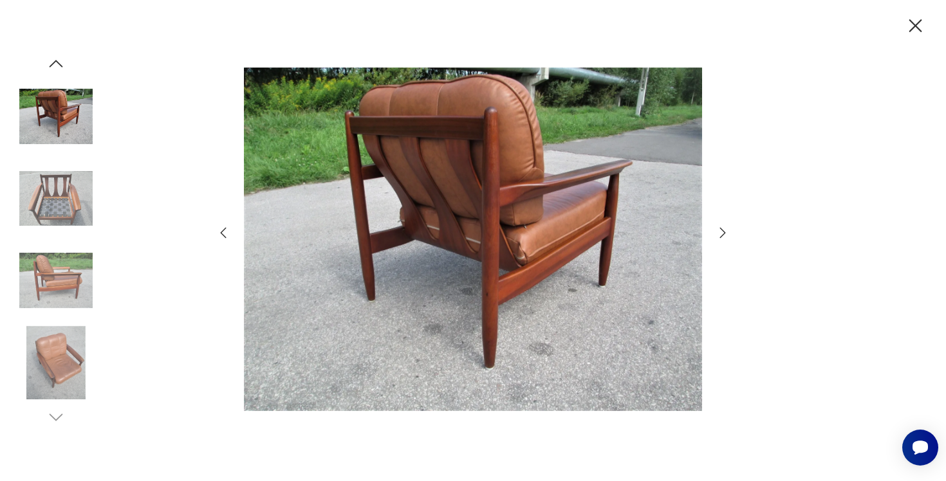
click at [721, 230] on icon "button" at bounding box center [722, 232] width 15 height 15
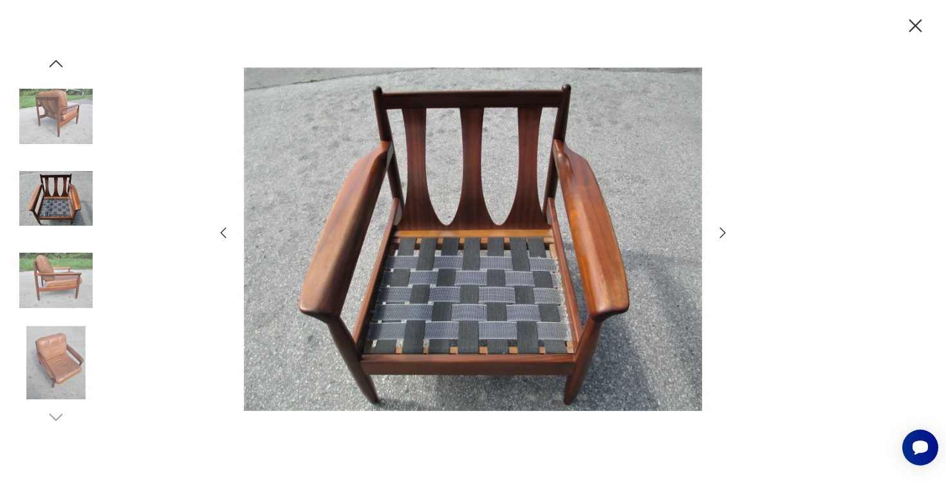
click at [721, 230] on icon "button" at bounding box center [722, 232] width 15 height 15
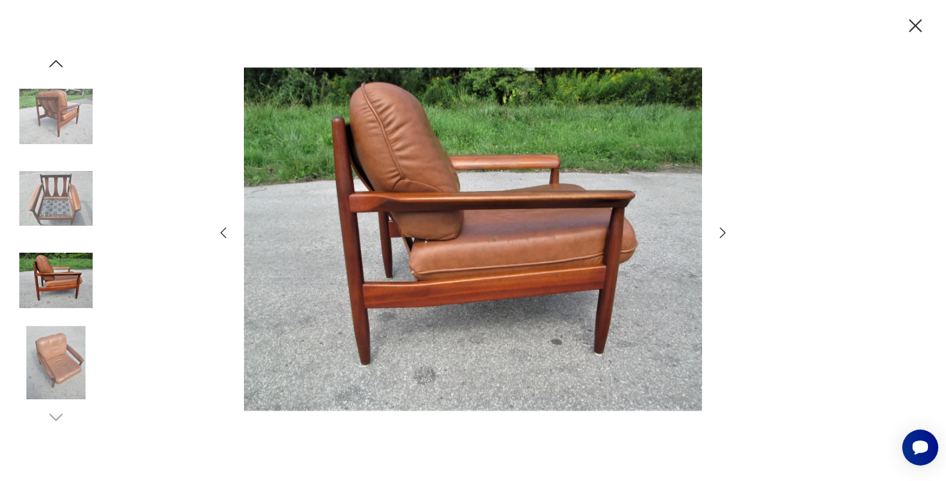
click at [721, 230] on icon "button" at bounding box center [722, 232] width 15 height 15
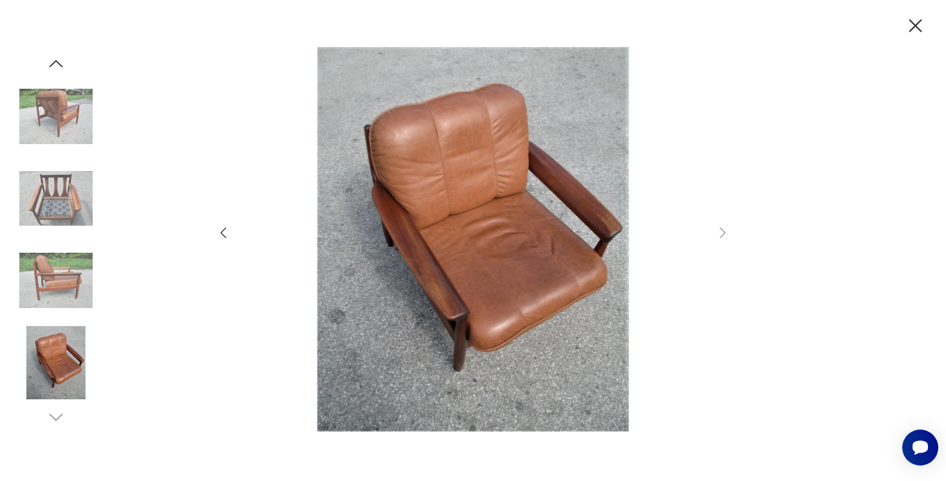
click at [55, 123] on img at bounding box center [55, 116] width 73 height 73
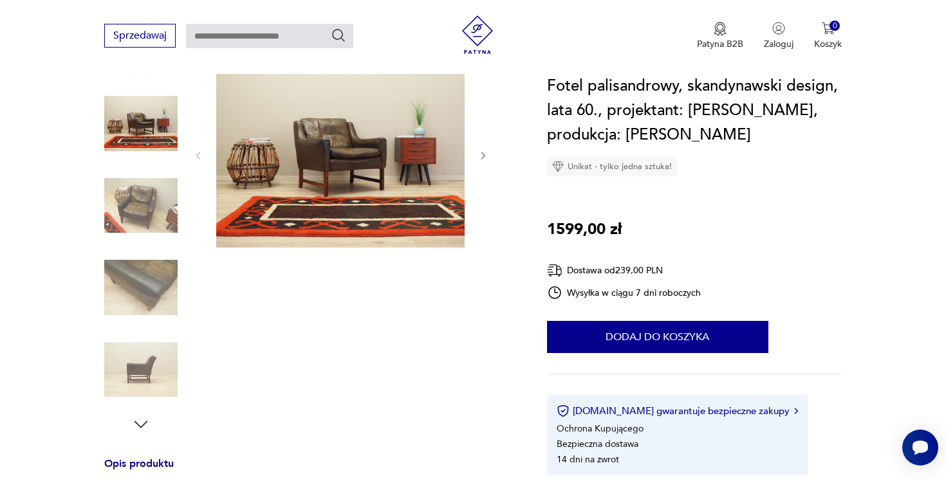
scroll to position [151, 0]
click at [156, 203] on img at bounding box center [140, 206] width 73 height 73
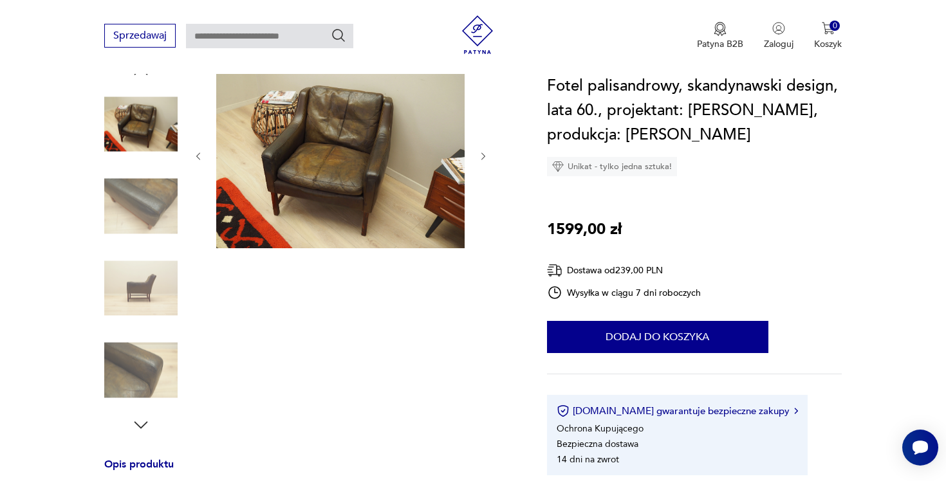
click at [158, 303] on img at bounding box center [140, 288] width 73 height 73
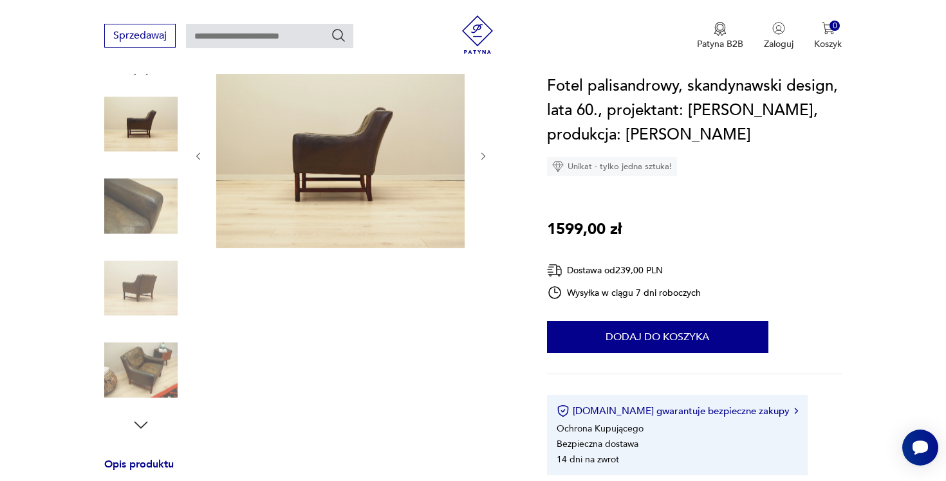
click at [133, 331] on div at bounding box center [140, 249] width 73 height 322
click at [134, 360] on img at bounding box center [140, 370] width 73 height 73
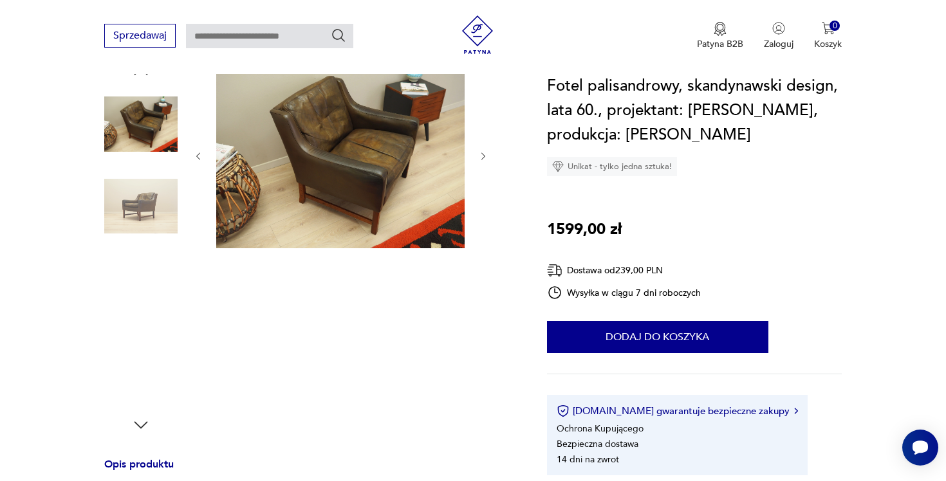
click at [327, 159] on img at bounding box center [340, 155] width 248 height 187
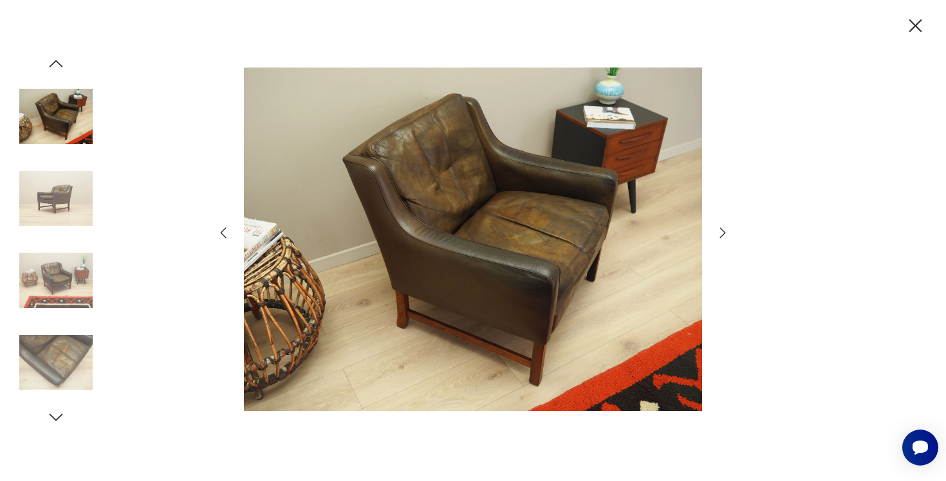
click at [724, 231] on icon "button" at bounding box center [722, 232] width 15 height 15
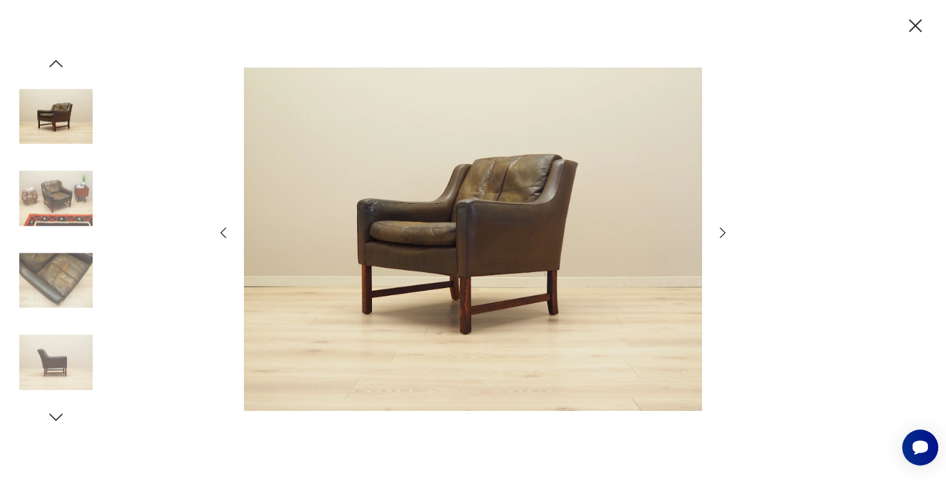
click at [724, 231] on icon "button" at bounding box center [722, 232] width 15 height 15
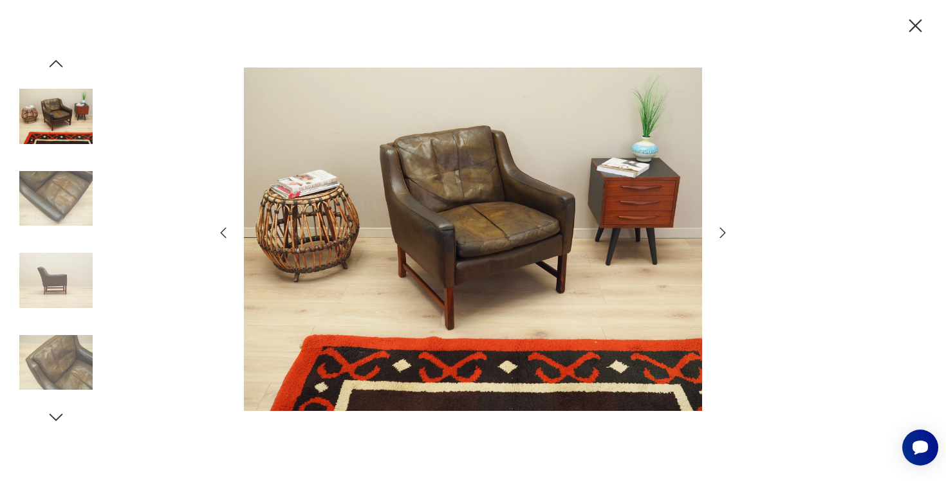
click at [724, 231] on icon "button" at bounding box center [722, 232] width 15 height 15
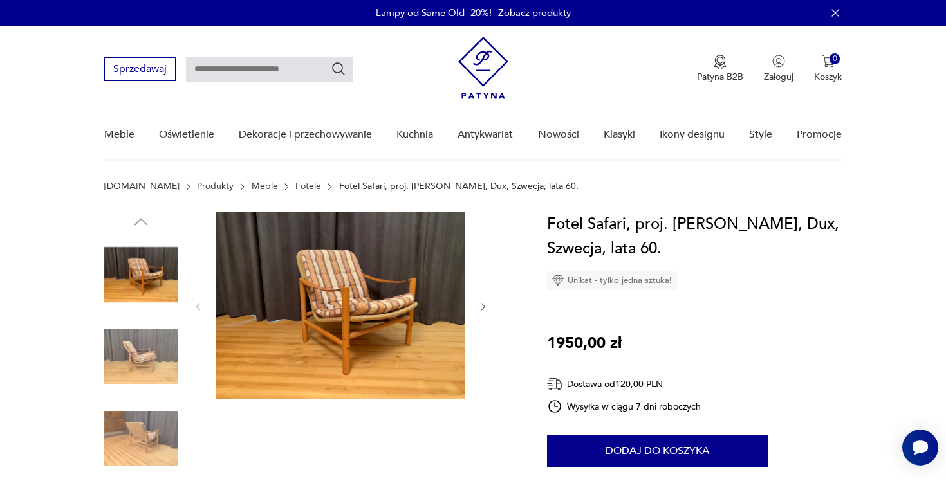
click at [369, 335] on img at bounding box center [340, 305] width 248 height 187
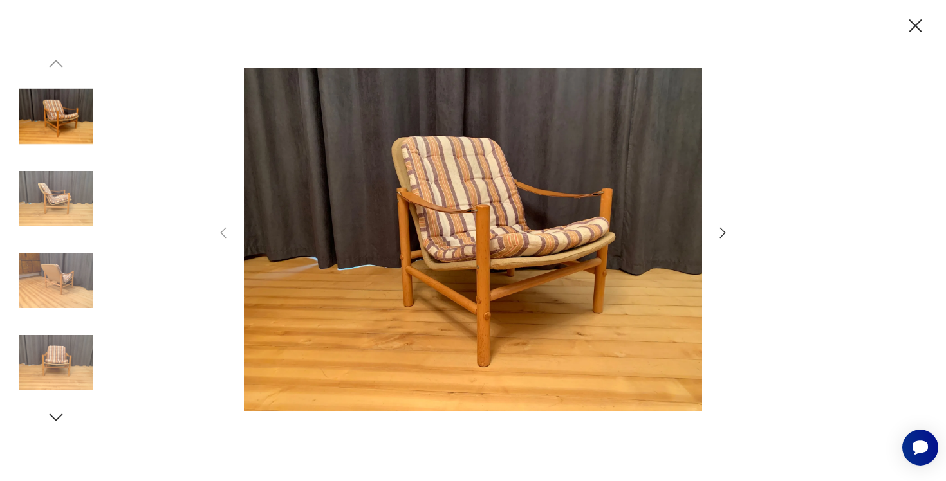
click at [725, 230] on icon "button" at bounding box center [722, 232] width 15 height 15
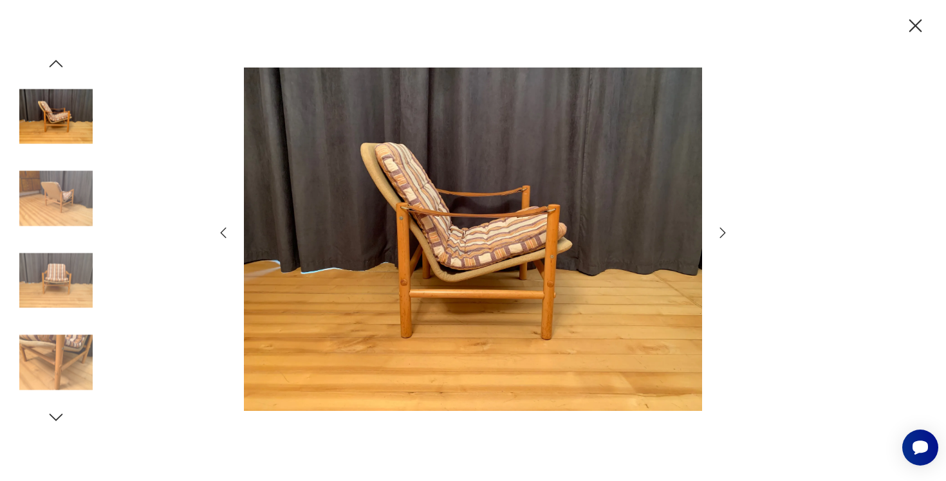
click at [725, 230] on icon "button" at bounding box center [722, 232] width 15 height 15
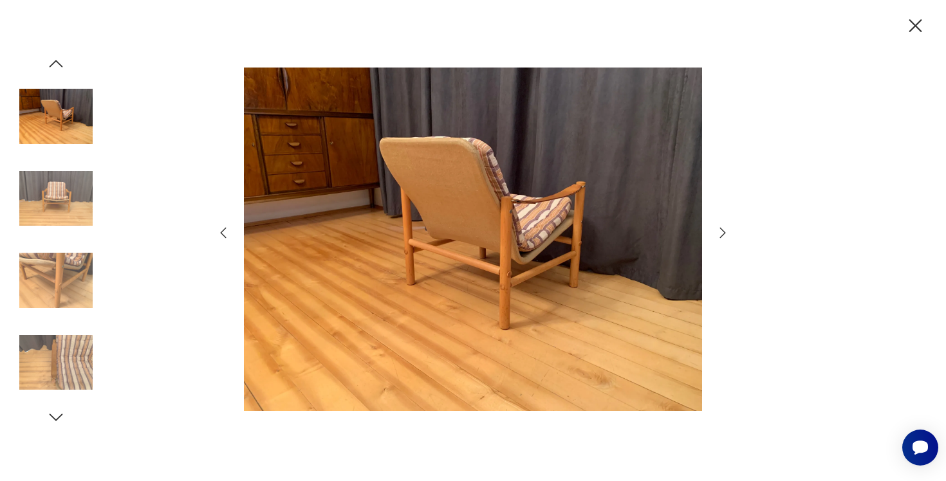
click at [725, 230] on icon "button" at bounding box center [722, 232] width 15 height 15
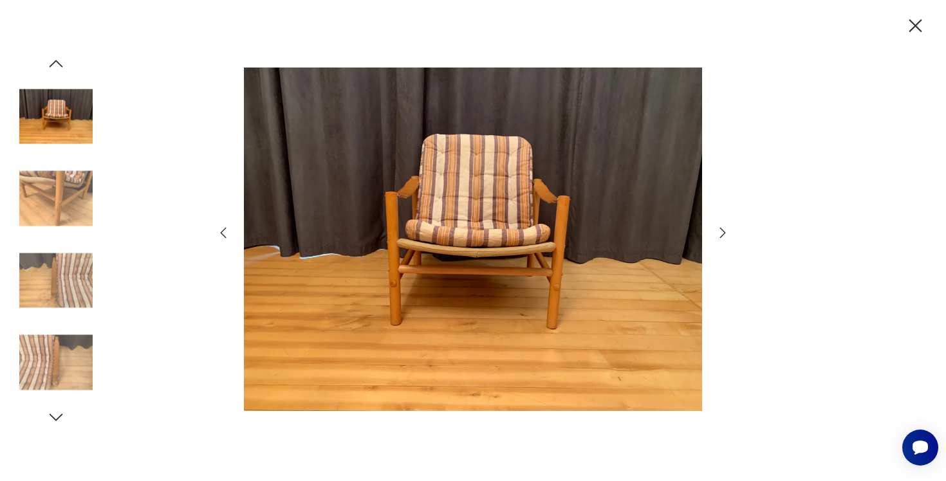
click at [725, 230] on icon "button" at bounding box center [722, 232] width 15 height 15
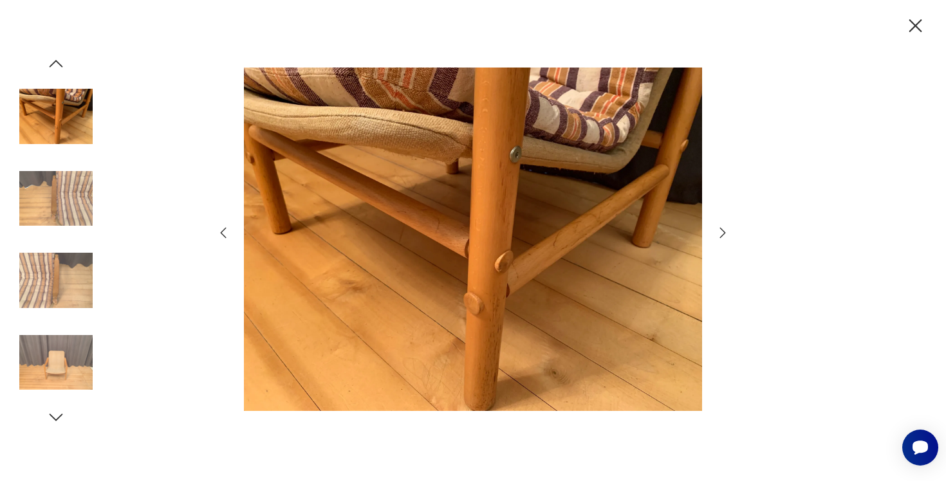
click at [726, 230] on icon "button" at bounding box center [722, 232] width 15 height 15
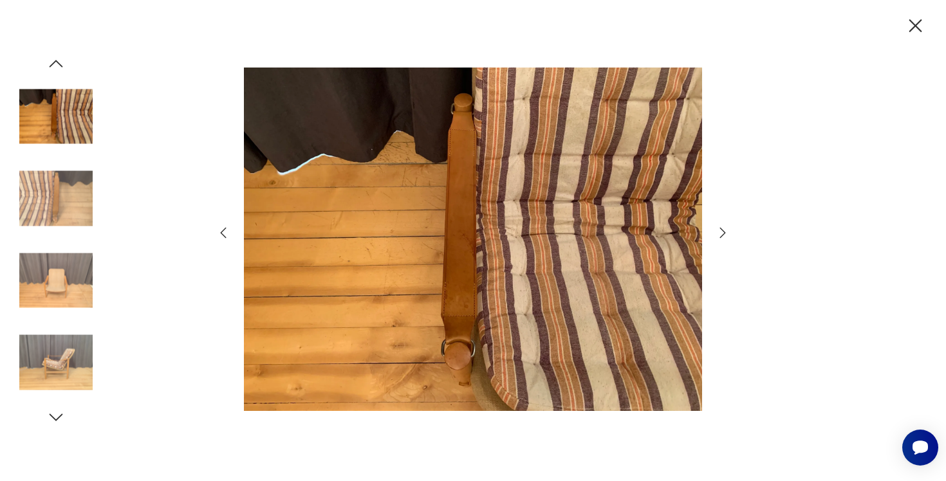
click at [726, 230] on icon "button" at bounding box center [722, 232] width 15 height 15
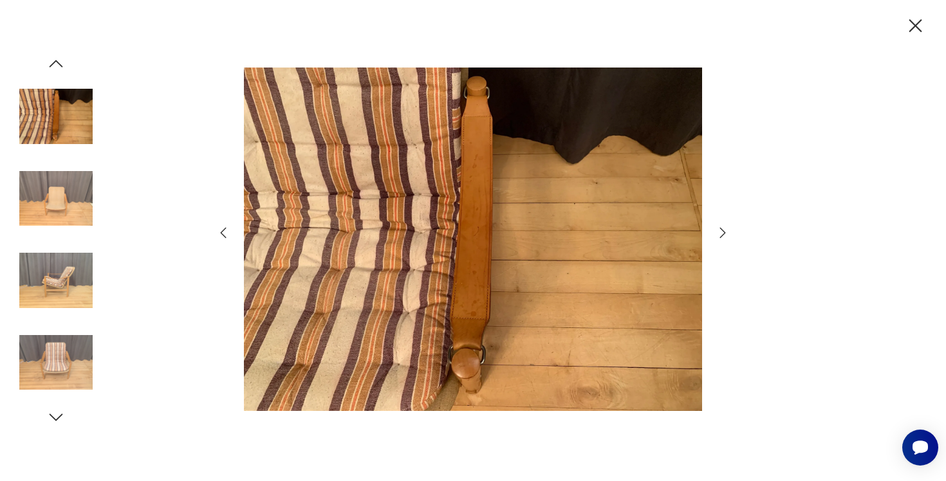
click at [726, 230] on icon "button" at bounding box center [722, 232] width 15 height 15
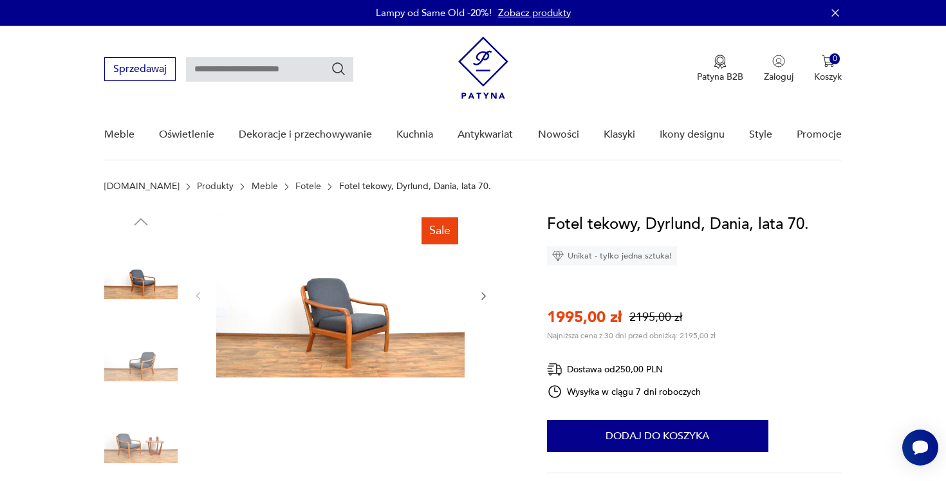
click at [407, 288] on img at bounding box center [340, 294] width 248 height 165
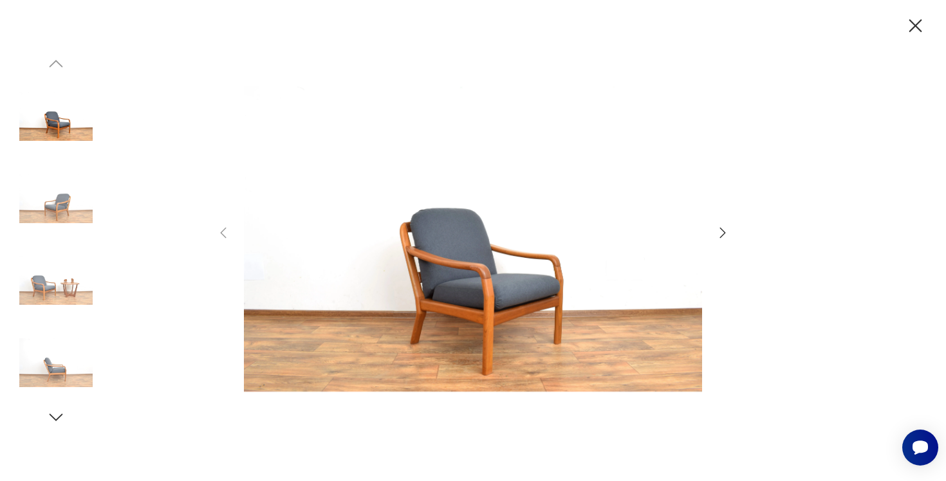
click at [724, 231] on icon "button" at bounding box center [722, 232] width 15 height 15
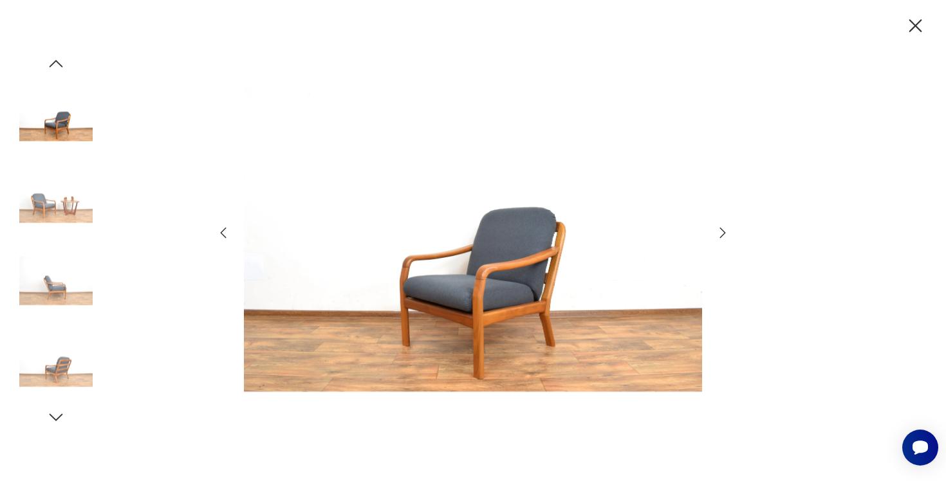
click at [724, 231] on icon "button" at bounding box center [722, 232] width 15 height 15
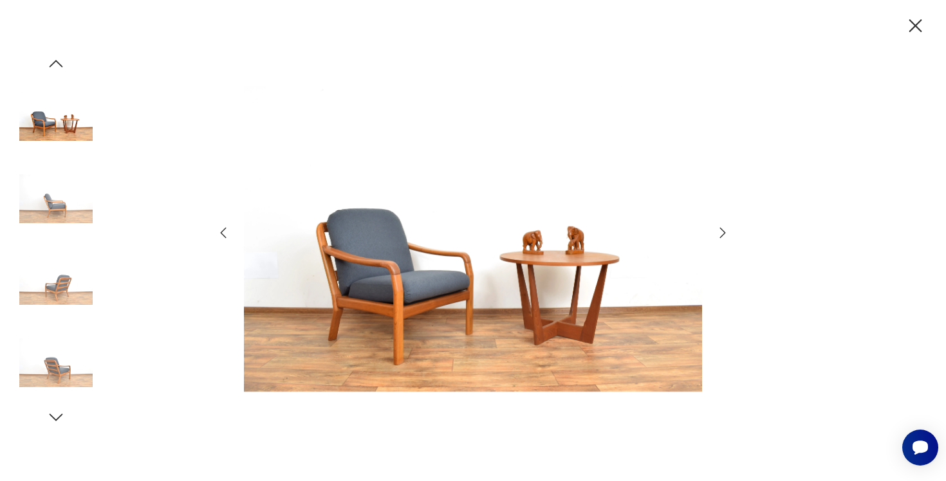
click at [724, 231] on icon "button" at bounding box center [722, 232] width 15 height 15
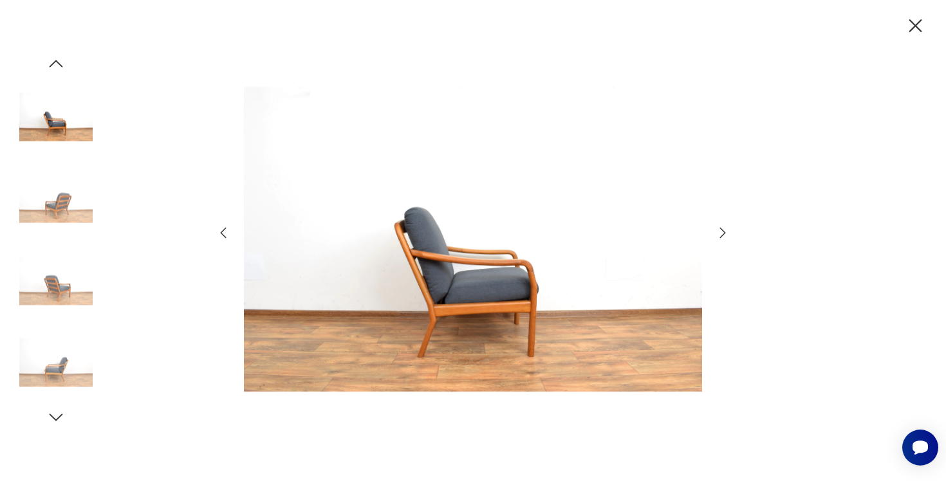
click at [724, 231] on icon "button" at bounding box center [722, 232] width 15 height 15
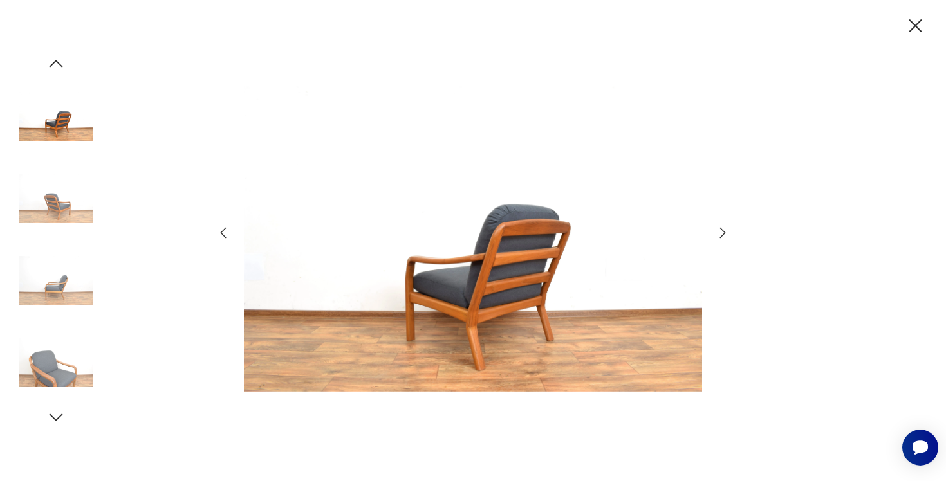
click at [724, 232] on icon "button" at bounding box center [722, 232] width 15 height 15
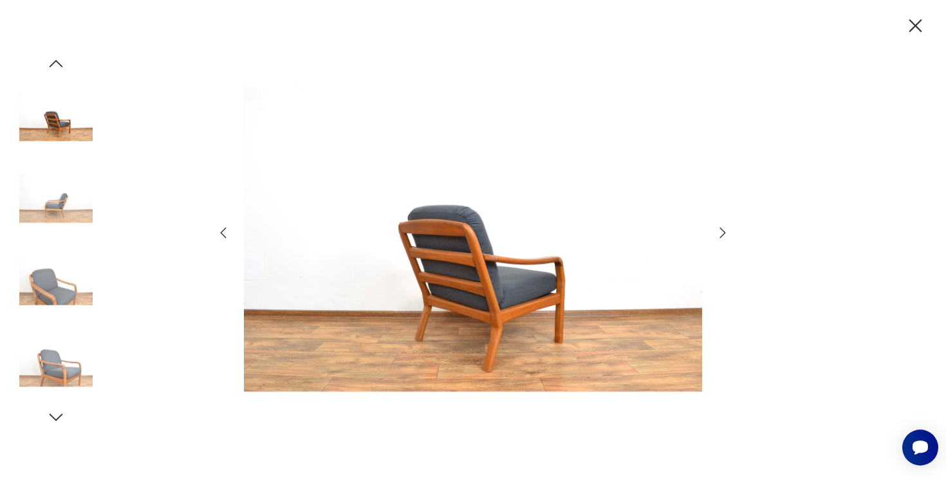
click at [724, 232] on icon "button" at bounding box center [722, 232] width 15 height 15
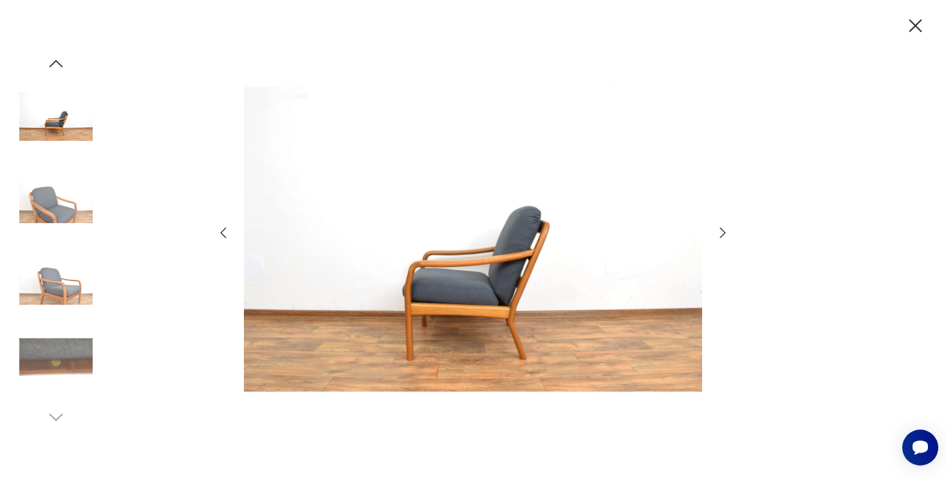
click at [724, 232] on icon "button" at bounding box center [722, 232] width 15 height 15
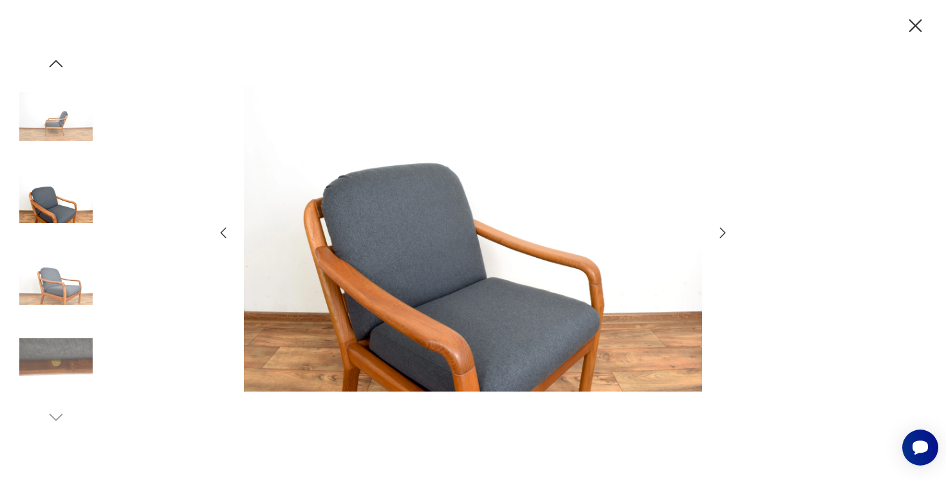
click at [724, 232] on icon "button" at bounding box center [722, 232] width 15 height 15
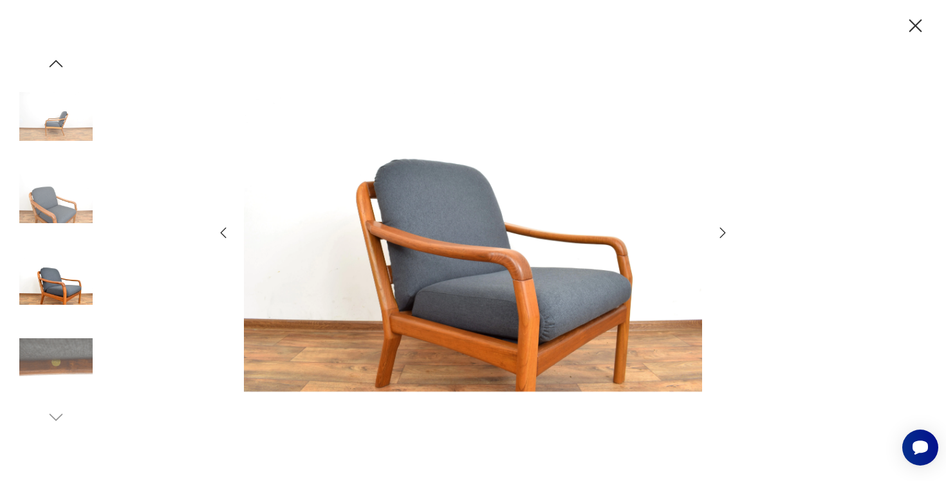
click at [724, 232] on icon "button" at bounding box center [723, 233] width 6 height 10
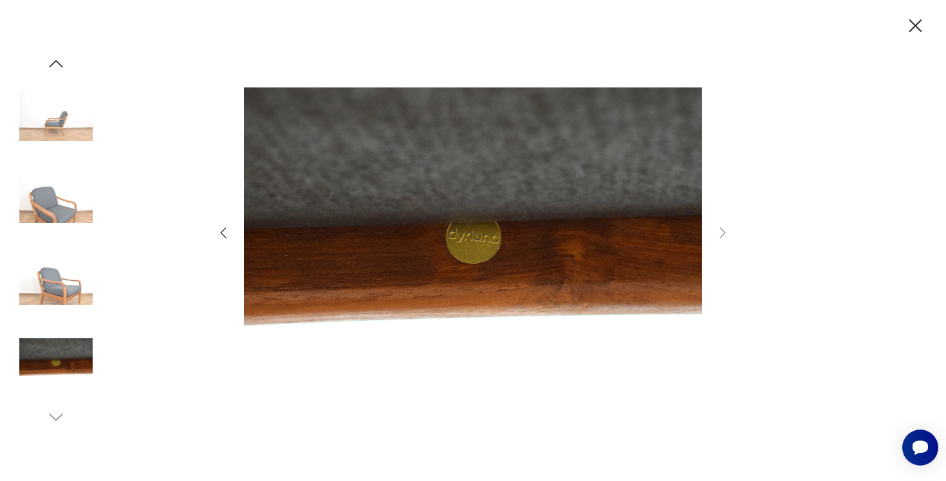
click at [60, 275] on img at bounding box center [55, 280] width 73 height 73
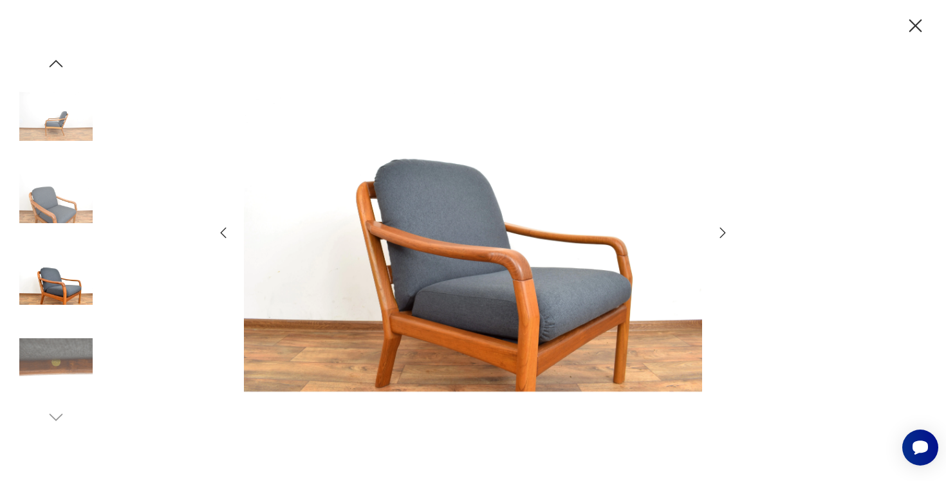
click at [57, 228] on img at bounding box center [55, 198] width 73 height 73
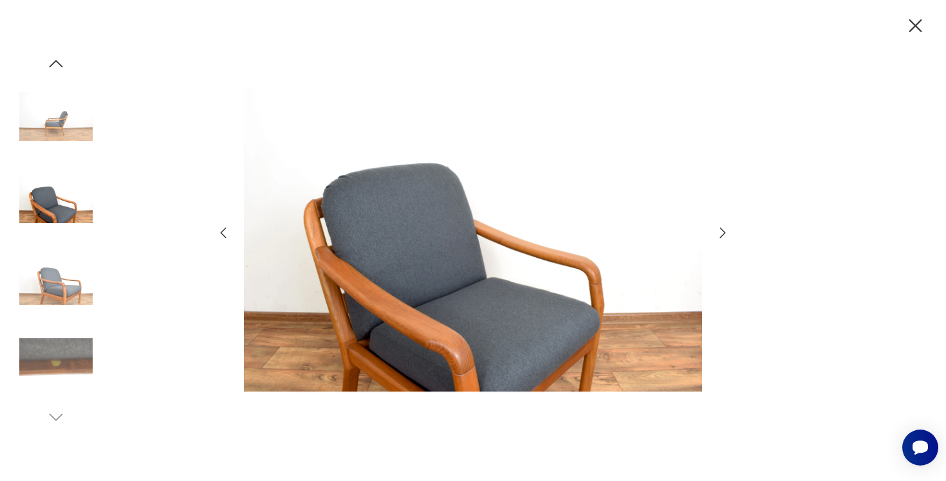
click at [76, 109] on img at bounding box center [55, 116] width 73 height 73
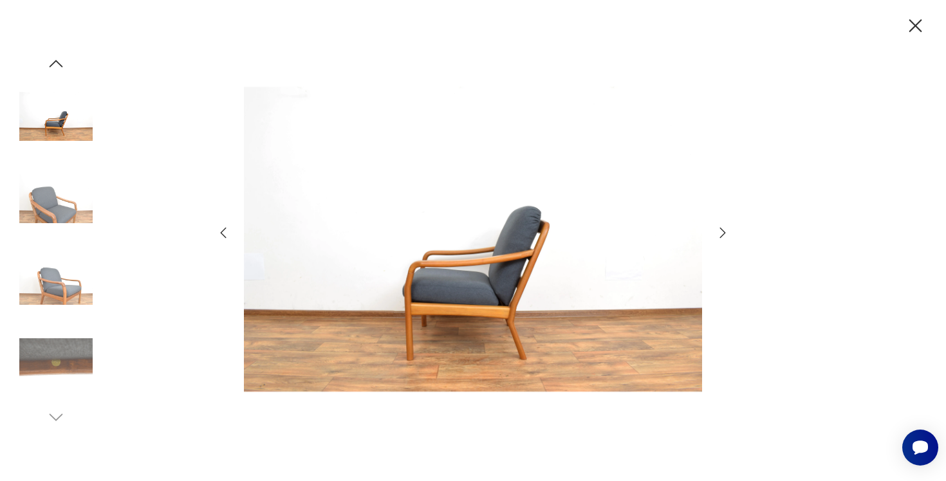
click at [61, 63] on icon "button" at bounding box center [55, 63] width 19 height 19
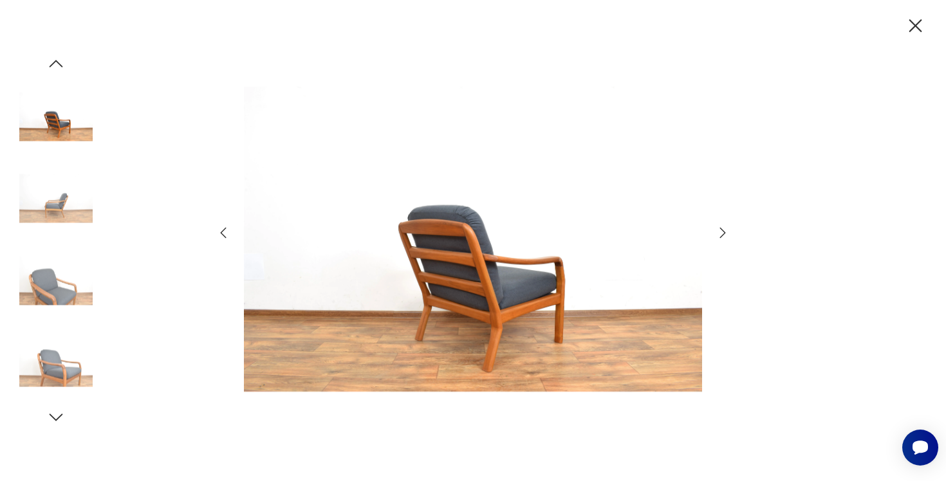
click at [61, 63] on icon "button" at bounding box center [55, 63] width 19 height 19
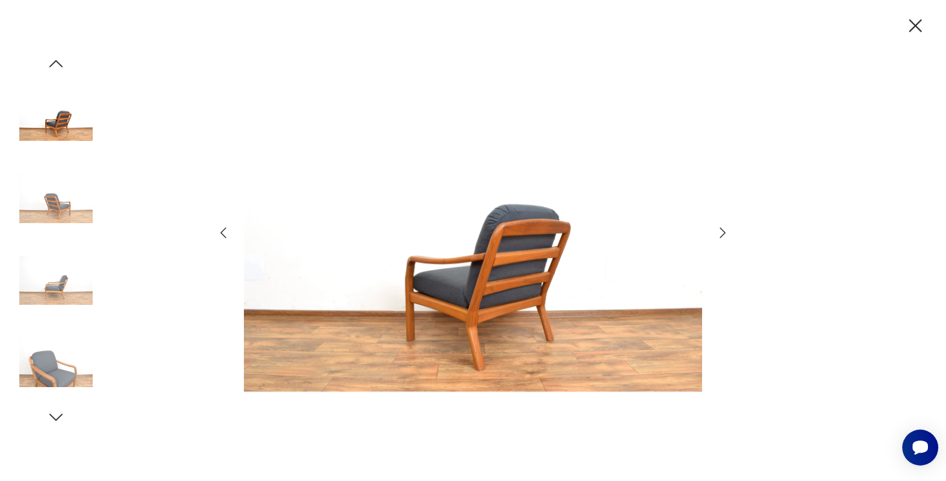
click at [64, 121] on img at bounding box center [55, 116] width 73 height 73
click at [917, 23] on icon "button" at bounding box center [915, 26] width 23 height 23
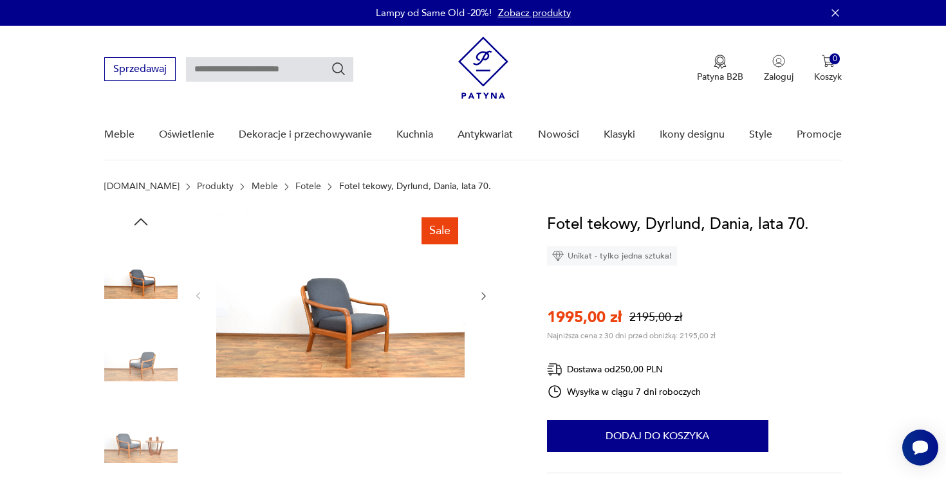
scroll to position [132, 0]
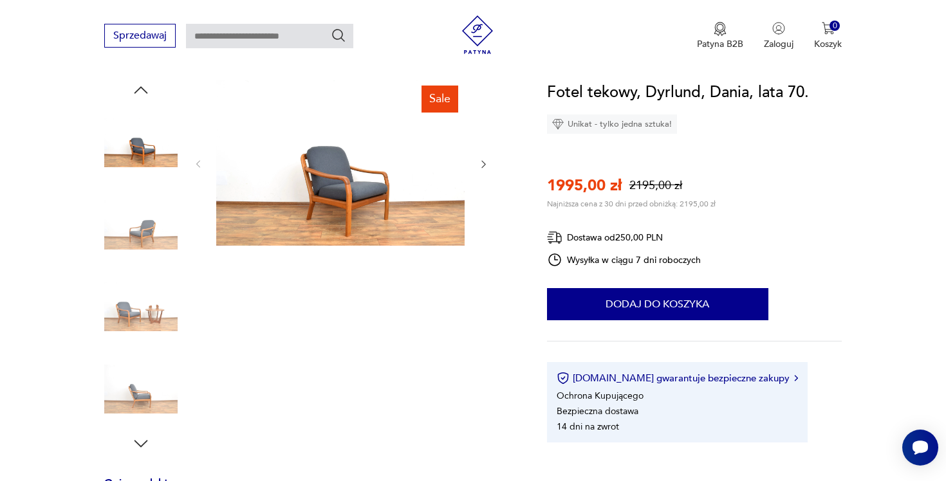
click at [349, 205] on img at bounding box center [340, 162] width 248 height 165
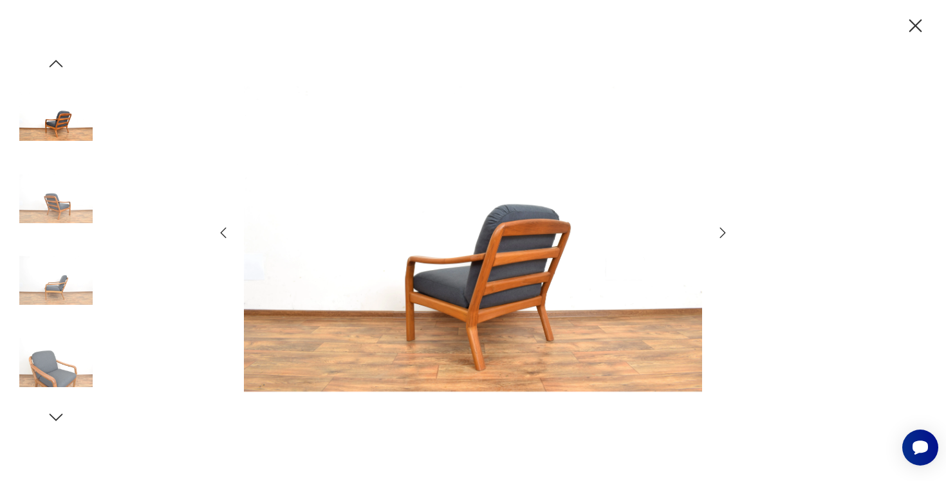
click at [724, 230] on icon "button" at bounding box center [722, 232] width 15 height 15
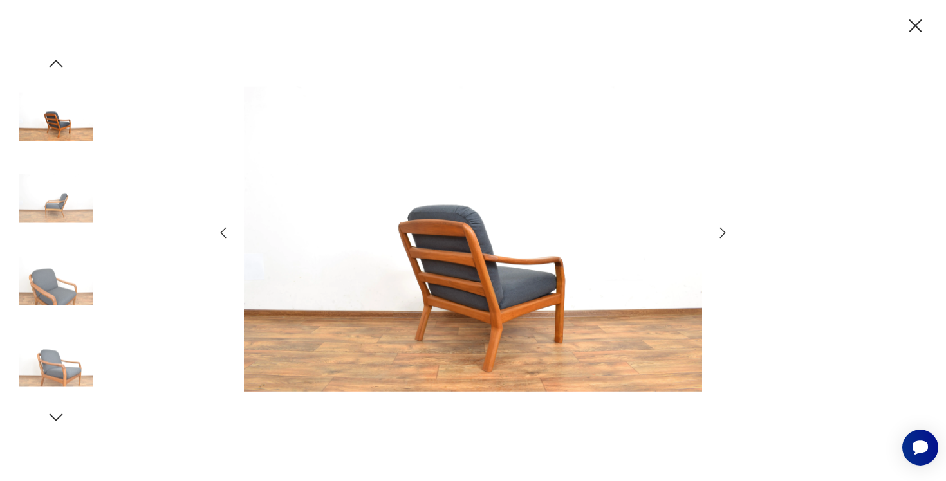
click at [724, 230] on icon "button" at bounding box center [722, 232] width 15 height 15
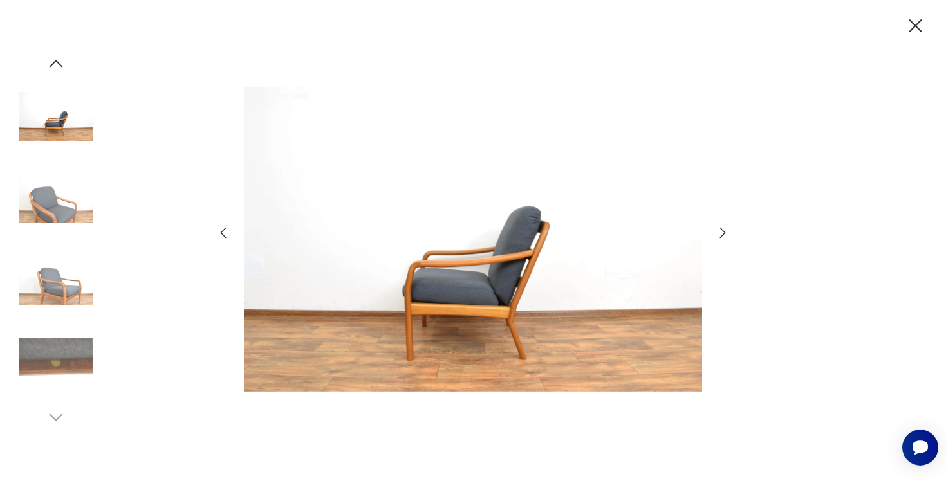
click at [724, 230] on icon "button" at bounding box center [722, 232] width 15 height 15
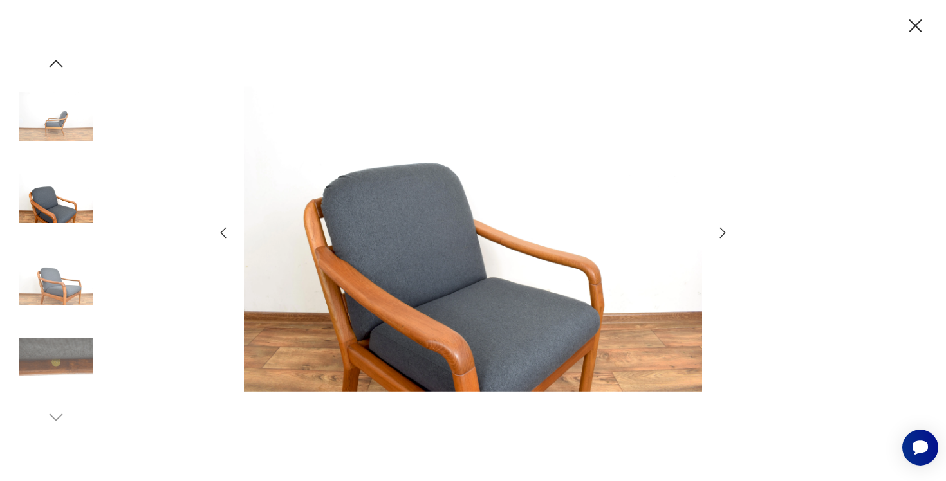
click at [724, 230] on icon "button" at bounding box center [722, 232] width 15 height 15
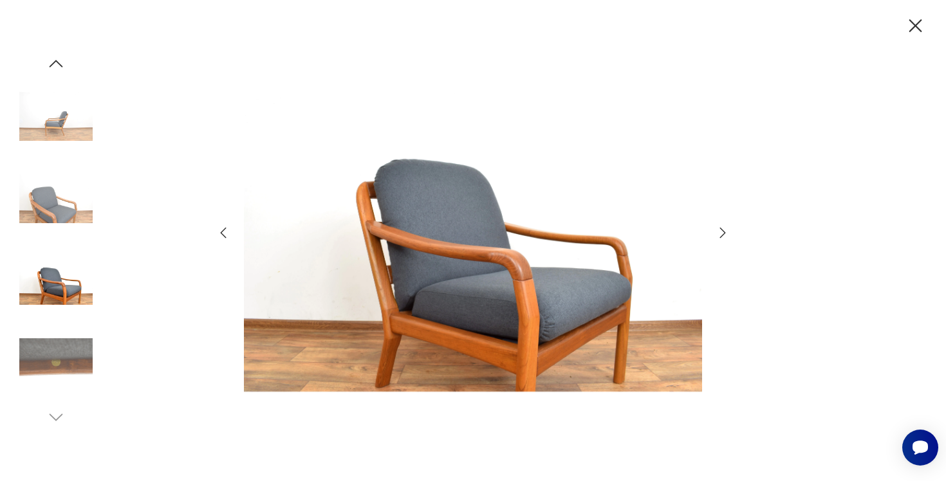
click at [724, 230] on icon "button" at bounding box center [722, 232] width 15 height 15
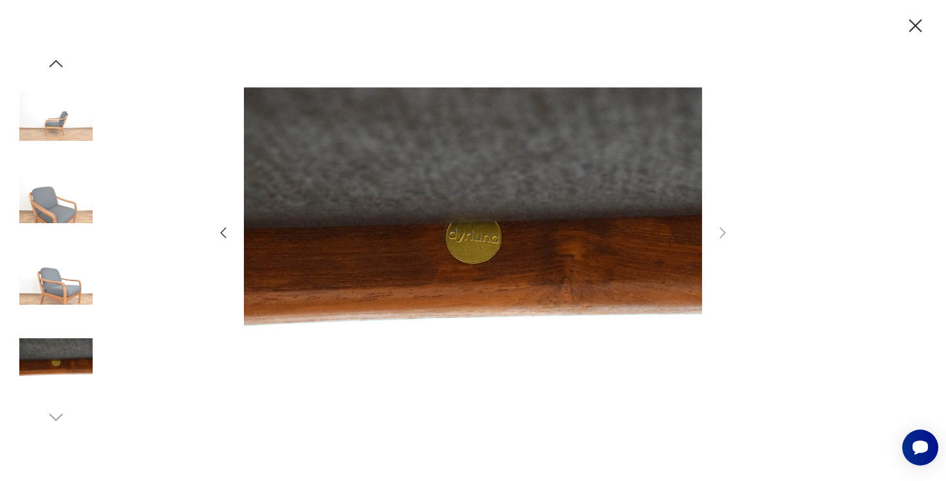
click at [60, 293] on img at bounding box center [55, 280] width 73 height 73
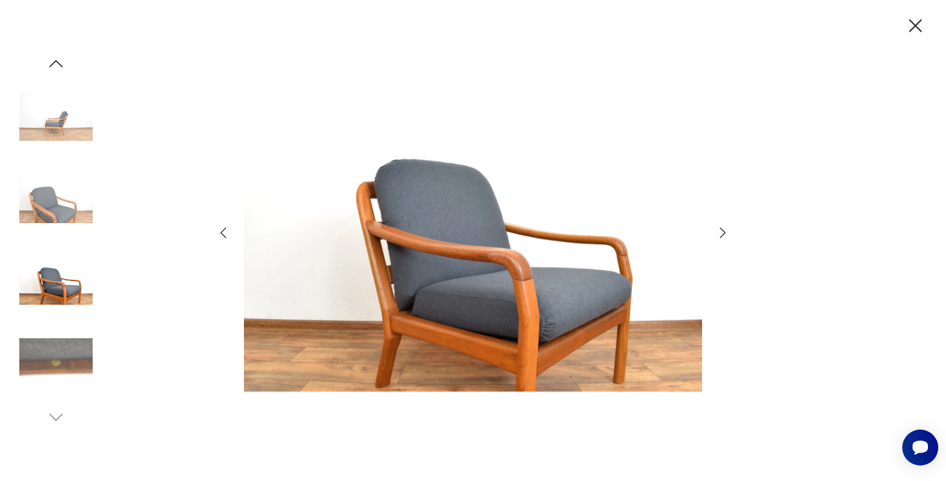
click at [66, 194] on img at bounding box center [55, 198] width 73 height 73
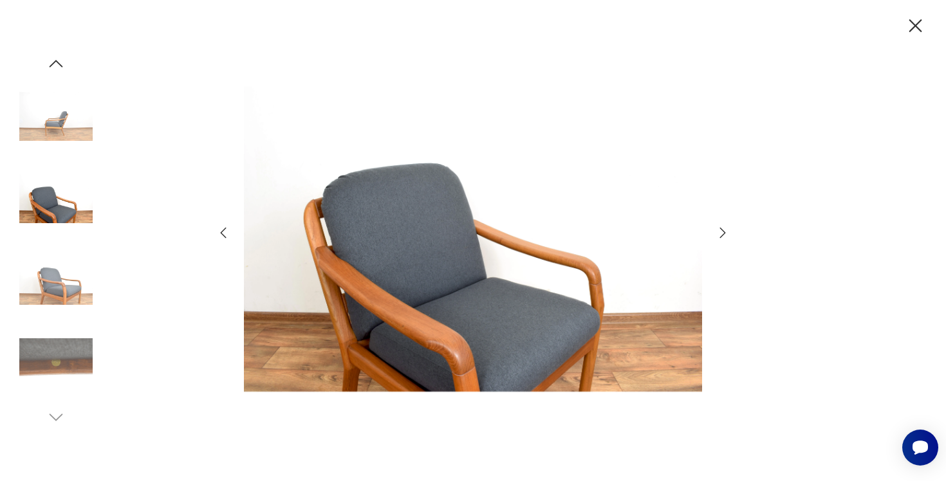
click at [65, 149] on img at bounding box center [55, 116] width 73 height 73
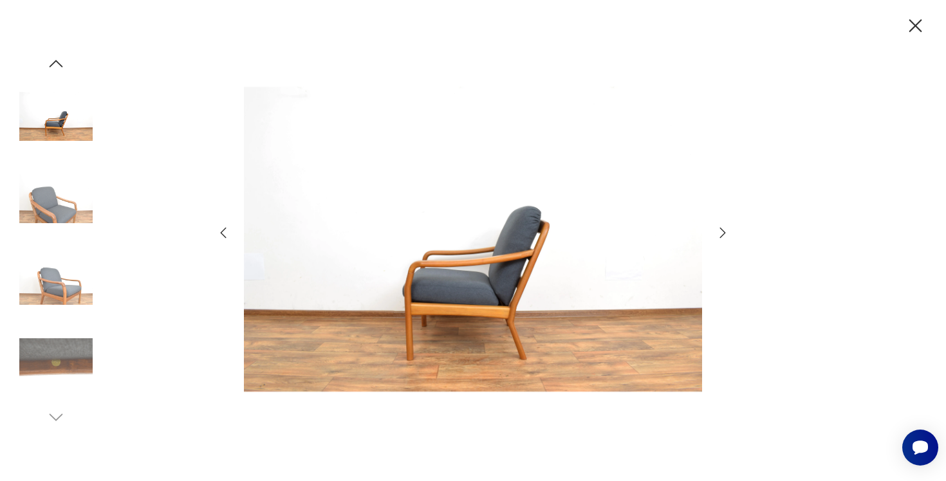
click at [914, 24] on icon "button" at bounding box center [915, 25] width 13 height 13
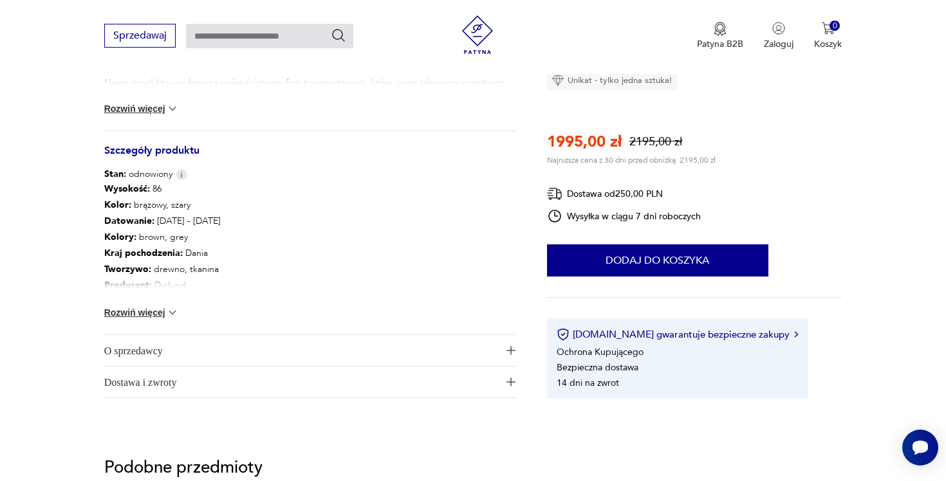
scroll to position [618, 0]
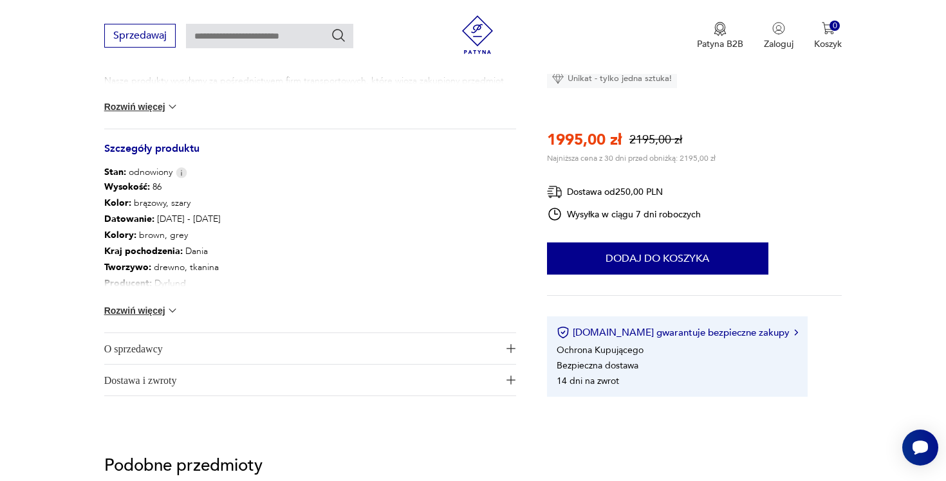
click at [216, 346] on span "O sprzedawcy" at bounding box center [301, 348] width 394 height 31
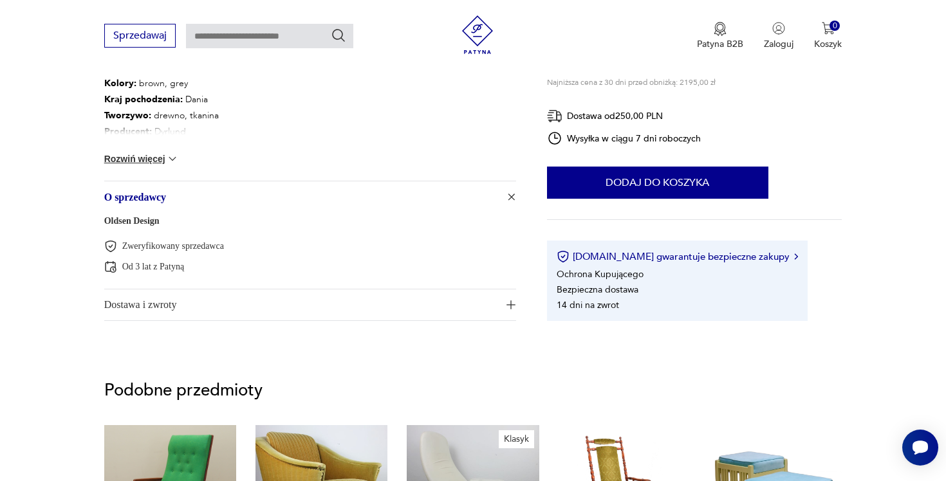
scroll to position [780, 0]
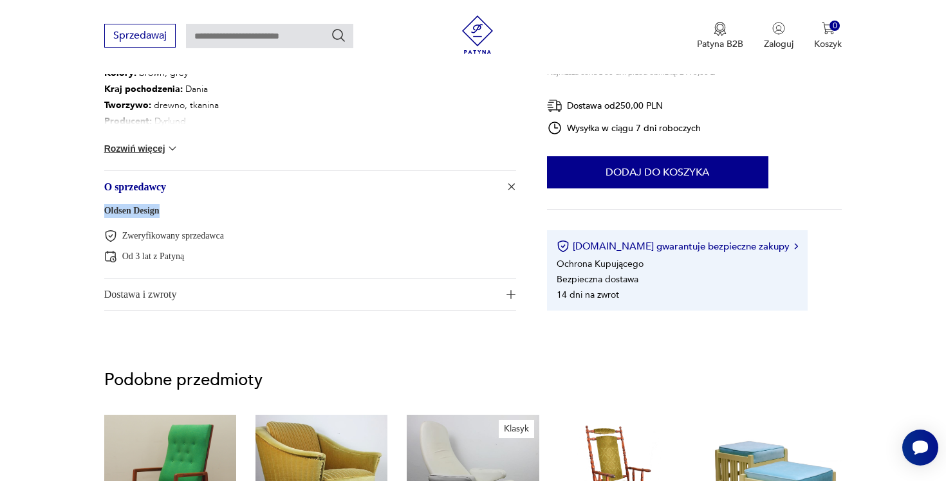
drag, startPoint x: 169, startPoint y: 213, endPoint x: 97, endPoint y: 213, distance: 72.1
copy link "Oldsen Design"
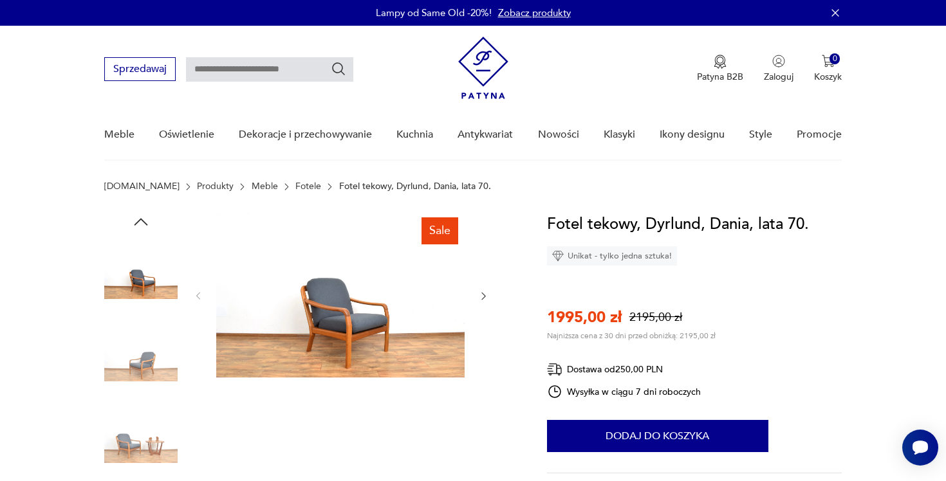
scroll to position [0, 0]
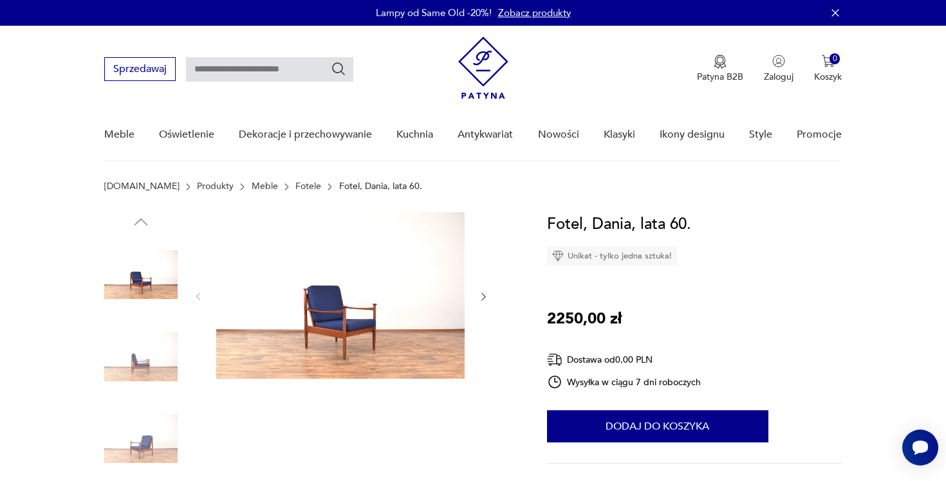
click at [396, 293] on img at bounding box center [340, 295] width 248 height 167
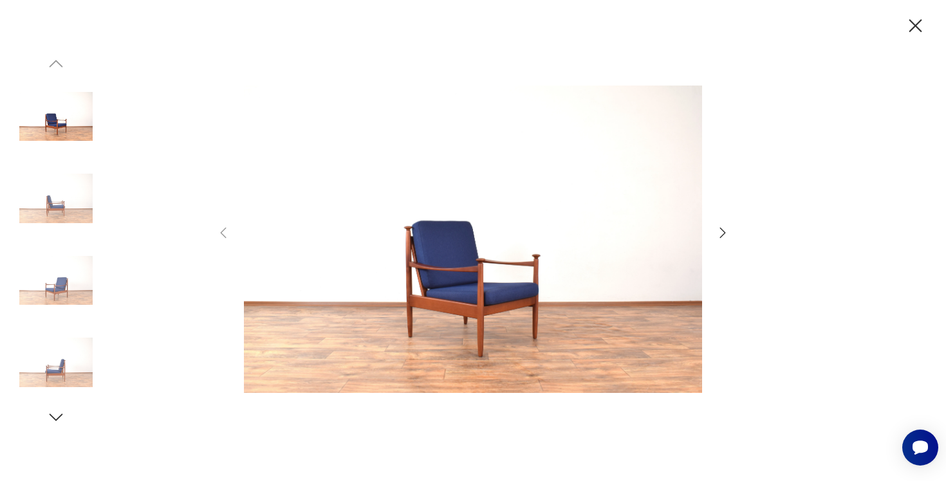
click at [725, 228] on icon "button" at bounding box center [722, 232] width 15 height 15
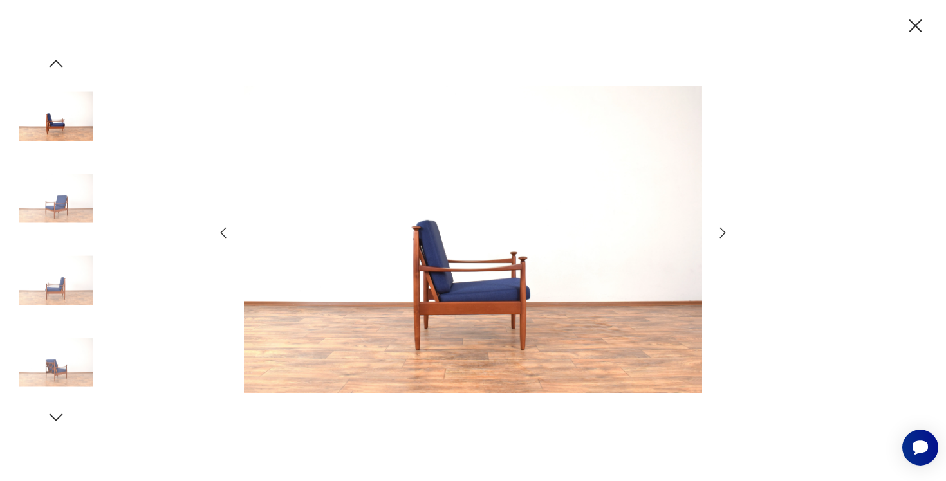
click at [725, 228] on icon "button" at bounding box center [722, 232] width 15 height 15
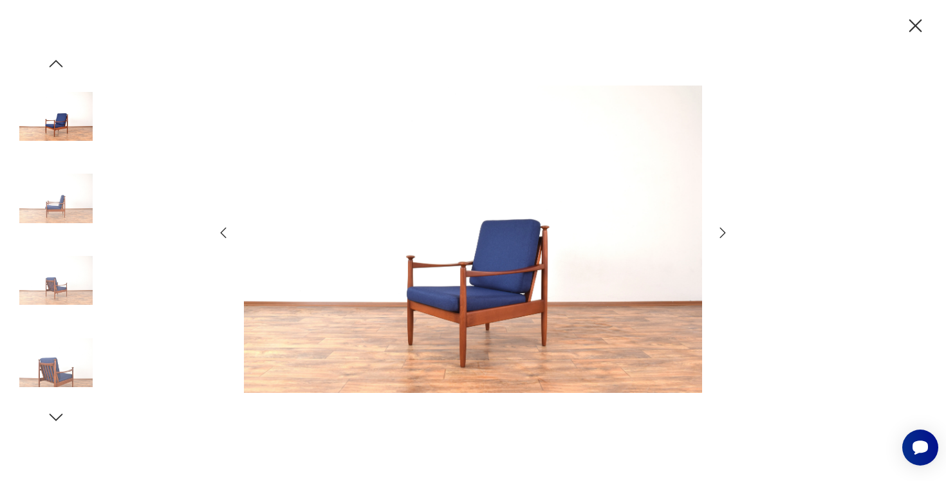
click at [725, 228] on icon "button" at bounding box center [722, 232] width 15 height 15
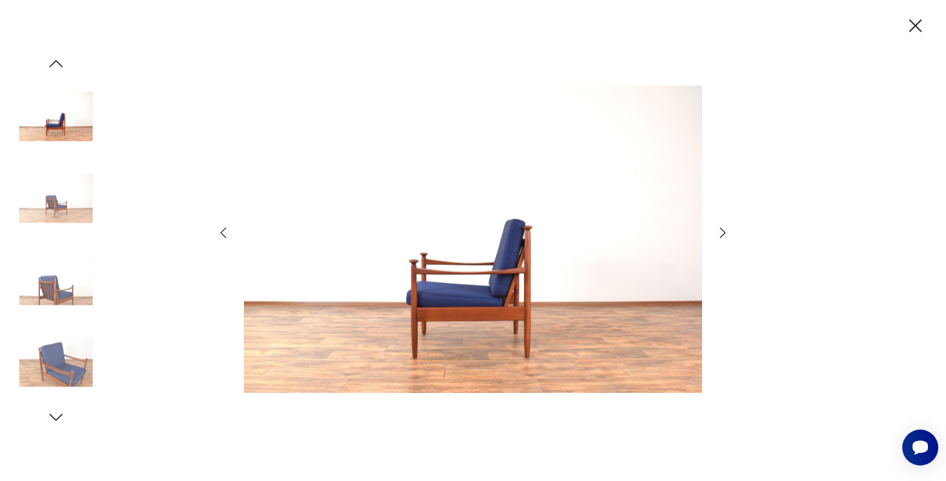
click at [725, 228] on icon "button" at bounding box center [722, 232] width 15 height 15
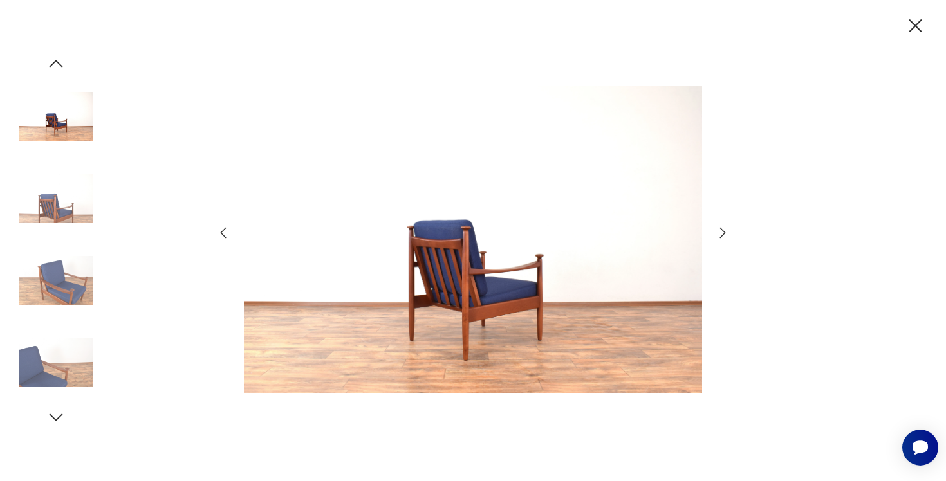
click at [725, 228] on icon "button" at bounding box center [722, 232] width 15 height 15
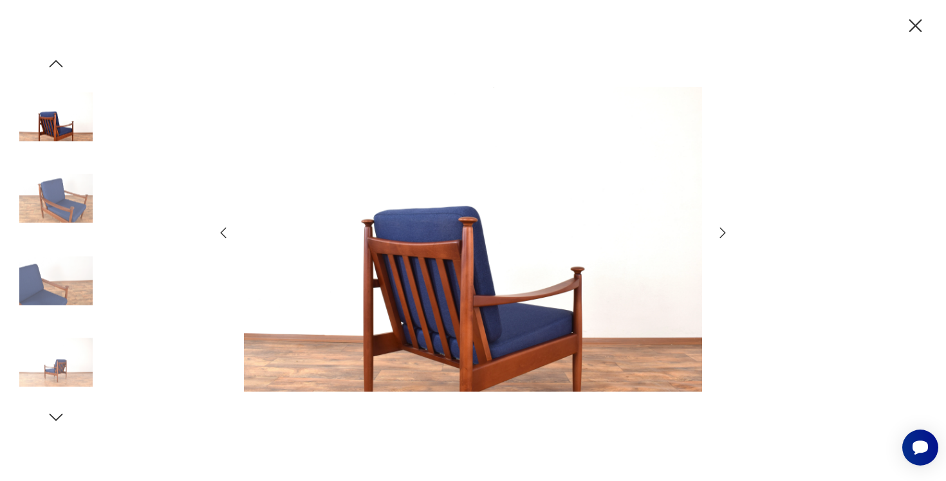
click at [725, 227] on icon "button" at bounding box center [722, 232] width 15 height 15
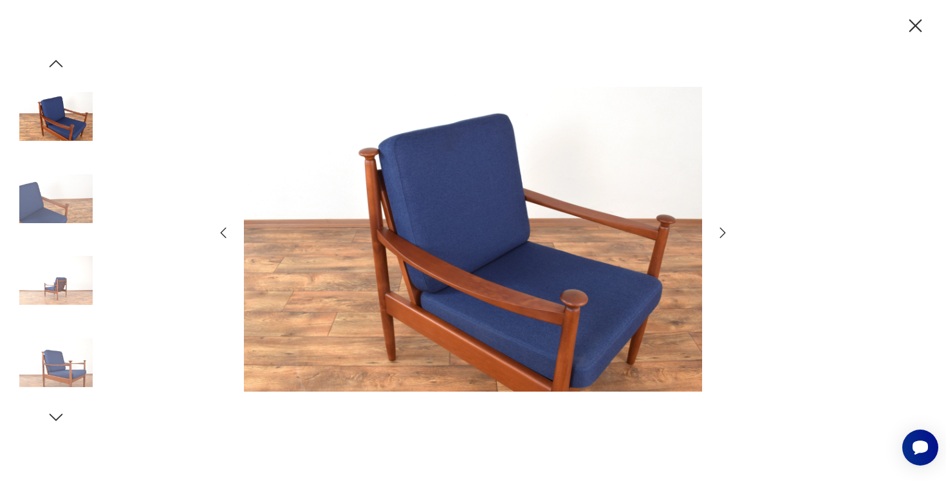
click at [725, 227] on icon "button" at bounding box center [722, 232] width 15 height 15
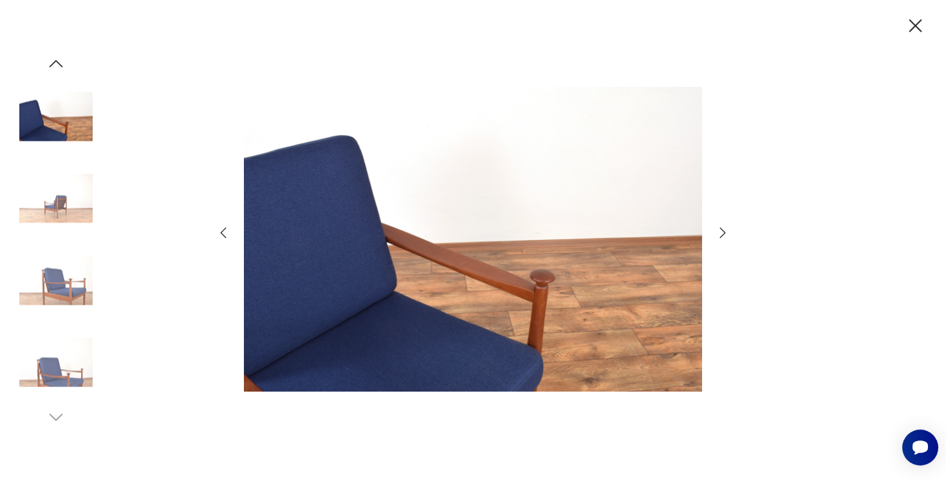
click at [725, 227] on icon "button" at bounding box center [722, 232] width 15 height 15
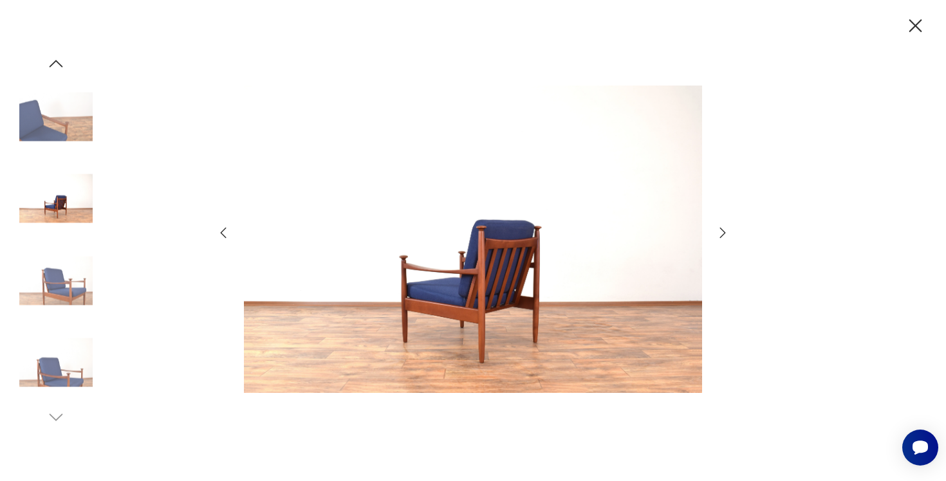
click at [725, 227] on icon "button" at bounding box center [722, 232] width 15 height 15
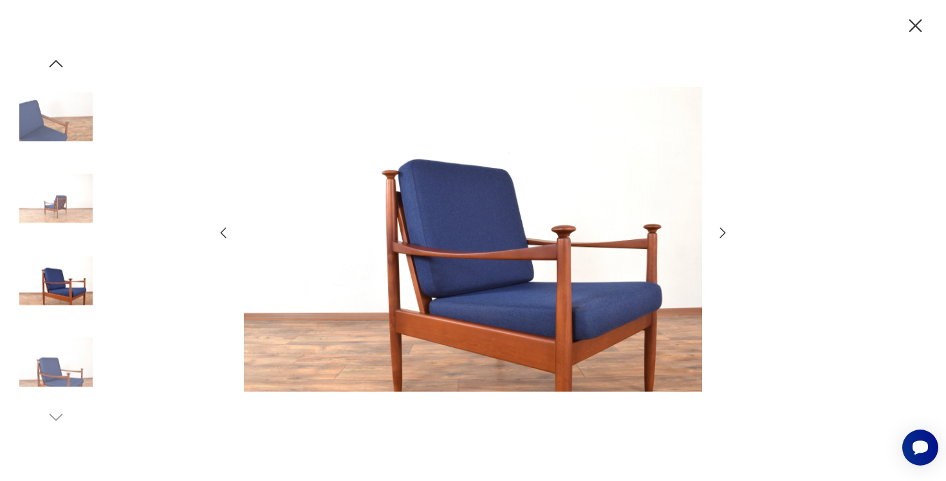
click at [725, 227] on icon "button" at bounding box center [722, 232] width 15 height 15
